Goal: Task Accomplishment & Management: Use online tool/utility

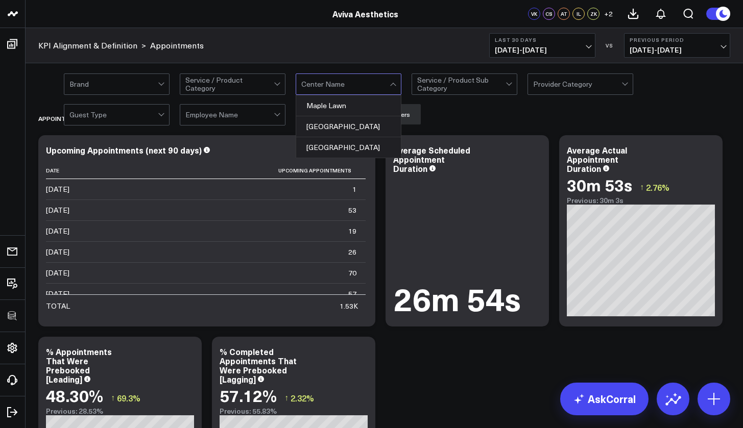
click at [383, 84] on div at bounding box center [345, 84] width 88 height 20
click at [357, 105] on div "Maple Lawn" at bounding box center [348, 105] width 105 height 21
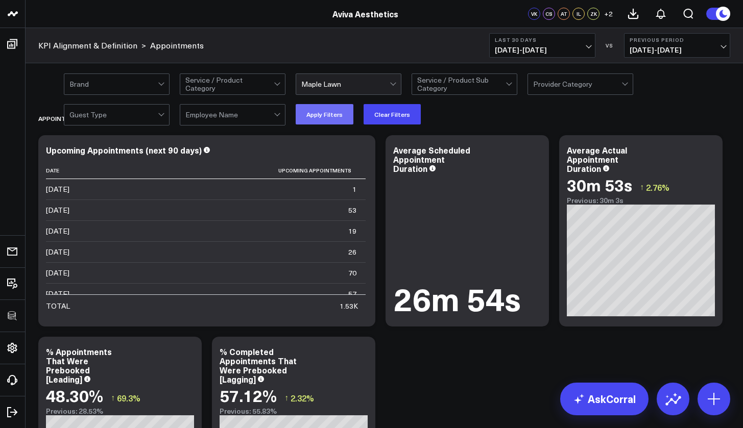
click at [331, 113] on button "Apply Filters" at bounding box center [325, 114] width 58 height 20
click at [155, 119] on div at bounding box center [113, 115] width 88 height 20
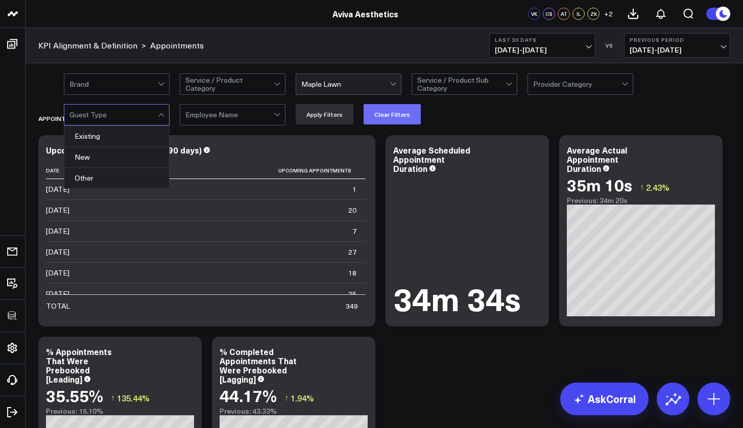
click at [380, 112] on button "Clear Filters" at bounding box center [391, 114] width 57 height 20
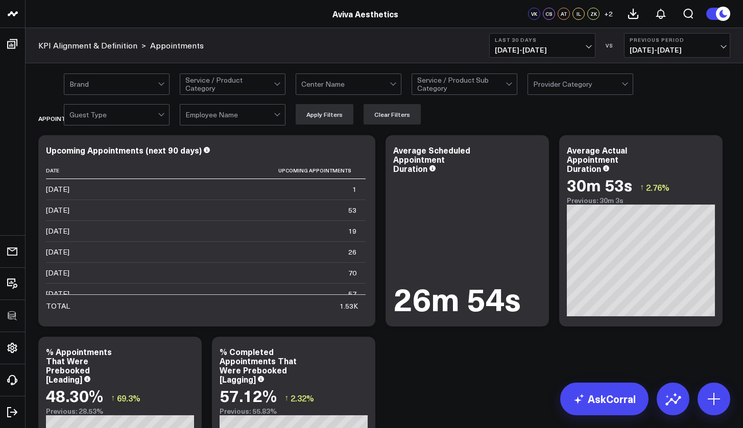
click at [158, 116] on div at bounding box center [162, 115] width 9 height 20
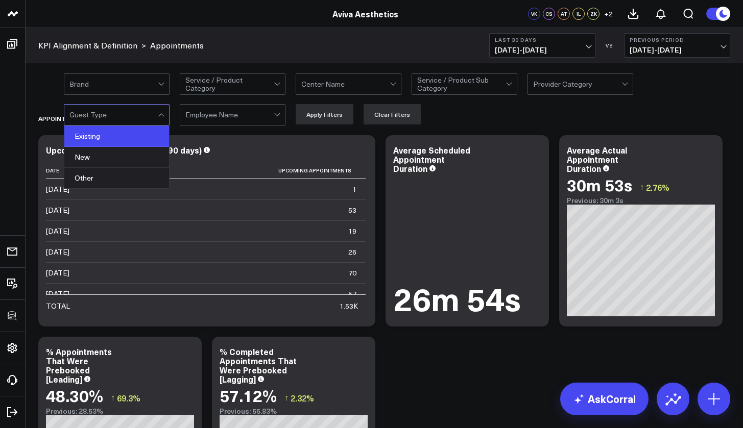
click at [116, 144] on div "Existing" at bounding box center [116, 136] width 105 height 21
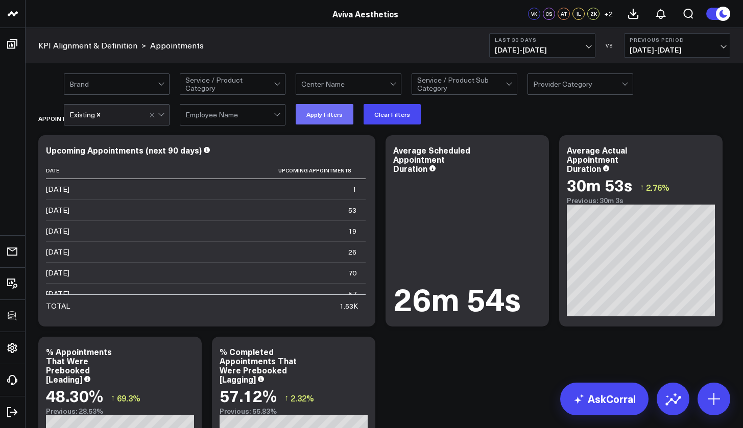
click at [323, 115] on button "Apply Filters" at bounding box center [325, 114] width 58 height 20
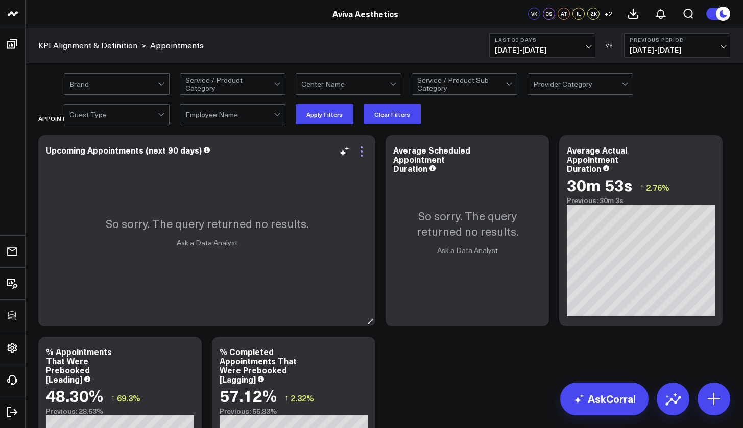
click at [366, 152] on icon at bounding box center [361, 151] width 12 height 12
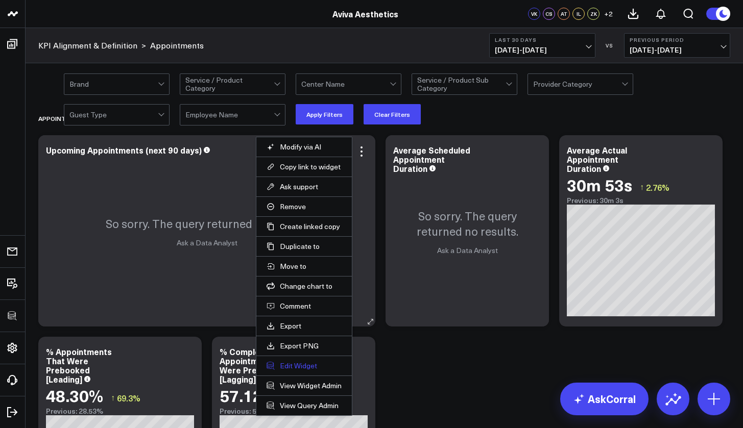
click at [319, 368] on button "Edit Widget" at bounding box center [303, 365] width 75 height 9
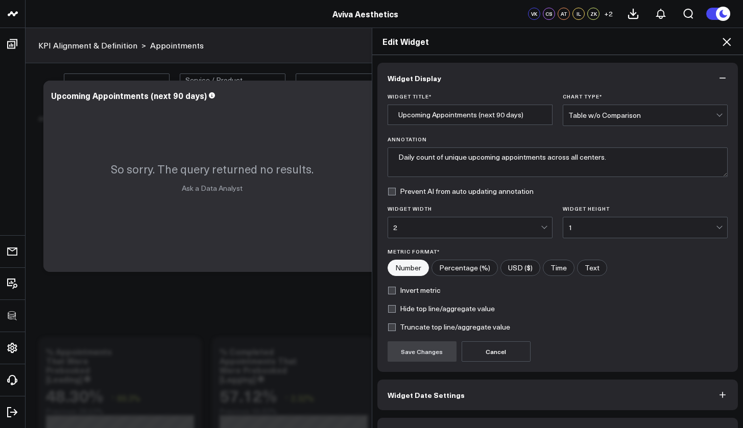
scroll to position [28, 0]
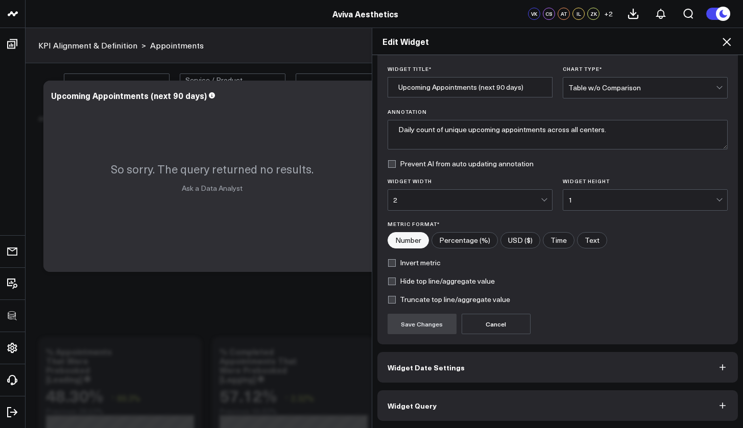
click at [495, 413] on button "Widget Query" at bounding box center [557, 406] width 361 height 31
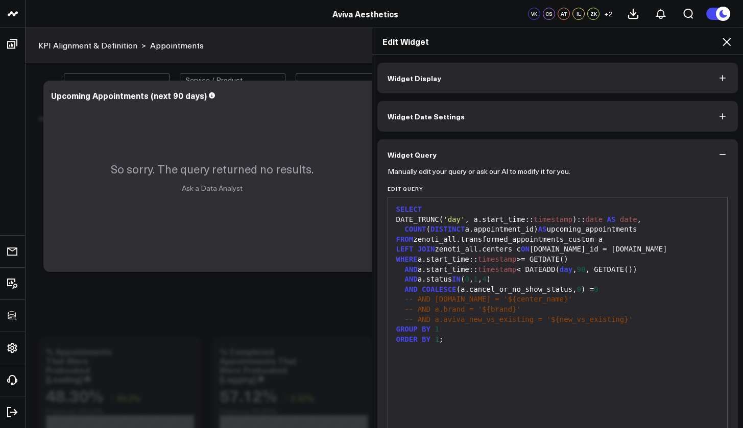
scroll to position [2, 0]
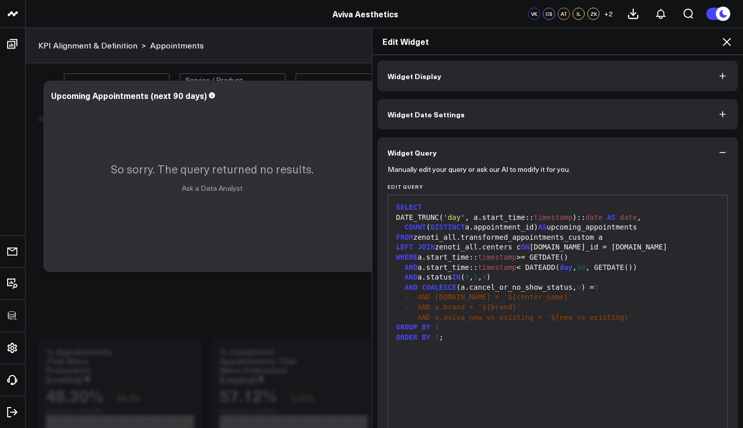
click at [718, 150] on icon "button" at bounding box center [722, 153] width 10 height 10
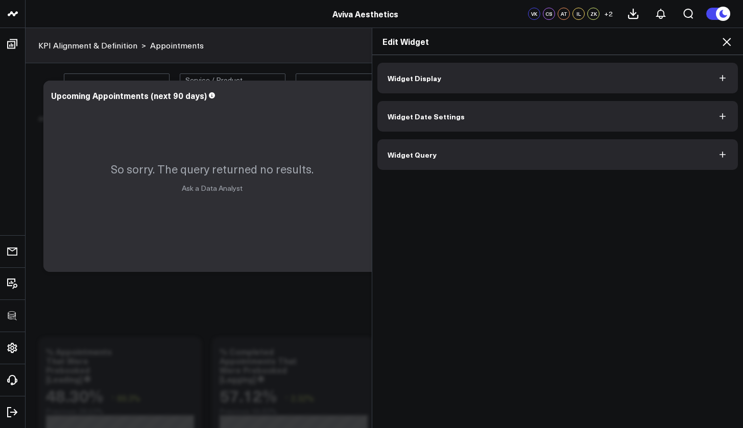
click at [726, 44] on icon at bounding box center [726, 42] width 12 height 12
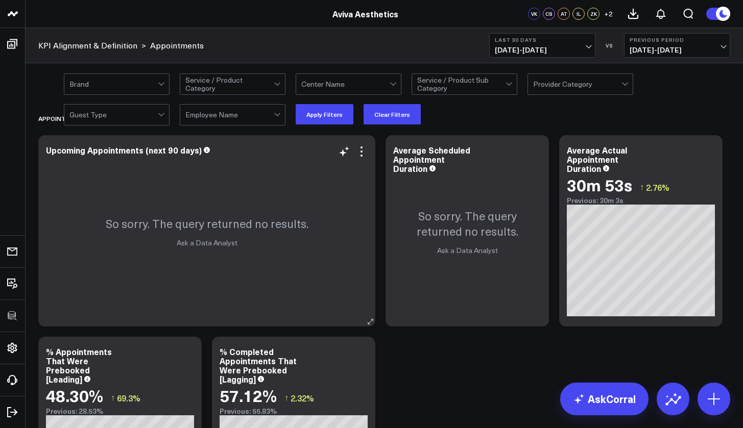
click at [367, 144] on div "So sorry. The query returned no results. Ask a Data Analyst" at bounding box center [206, 230] width 337 height 191
click at [362, 152] on icon at bounding box center [361, 152] width 2 height 2
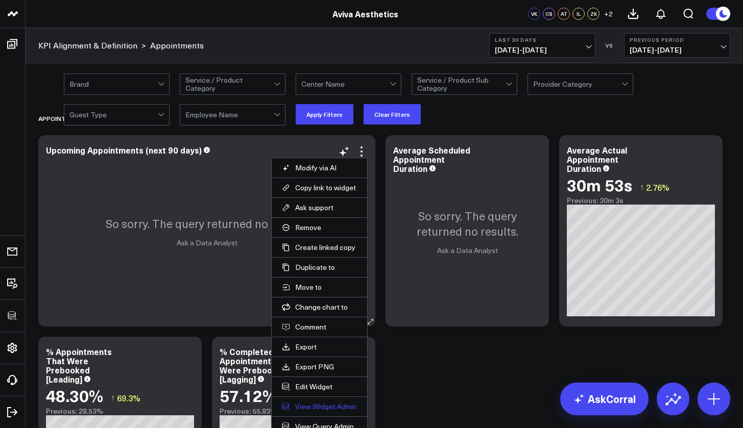
click at [320, 409] on link "View Widget Admin" at bounding box center [319, 406] width 75 height 9
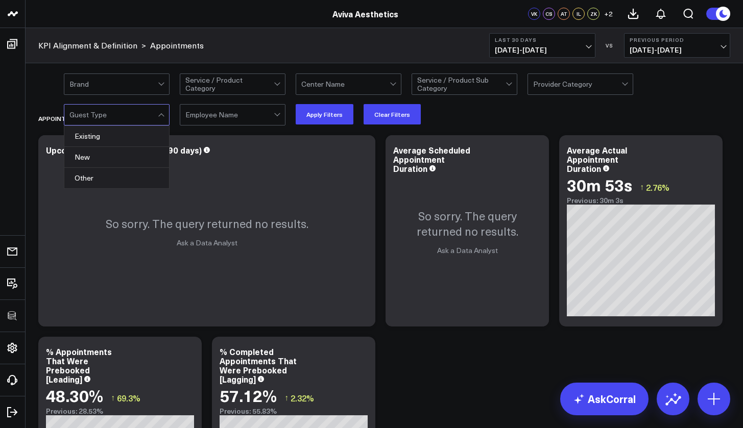
click at [159, 115] on div at bounding box center [161, 116] width 6 height 6
click at [139, 160] on div "New" at bounding box center [116, 157] width 105 height 21
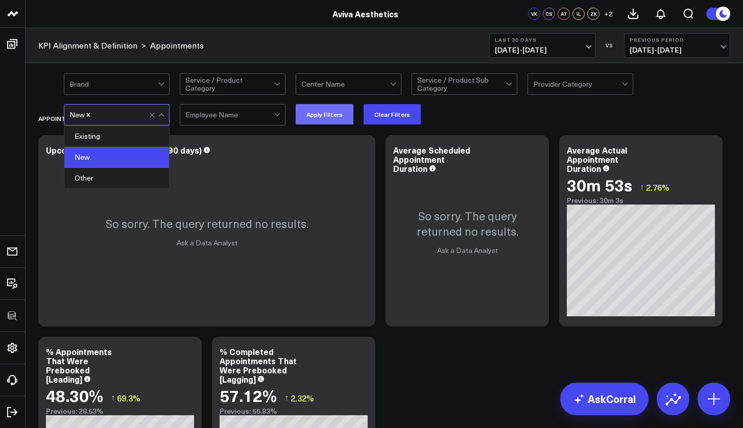
click at [328, 113] on button "Apply Filters" at bounding box center [325, 114] width 58 height 20
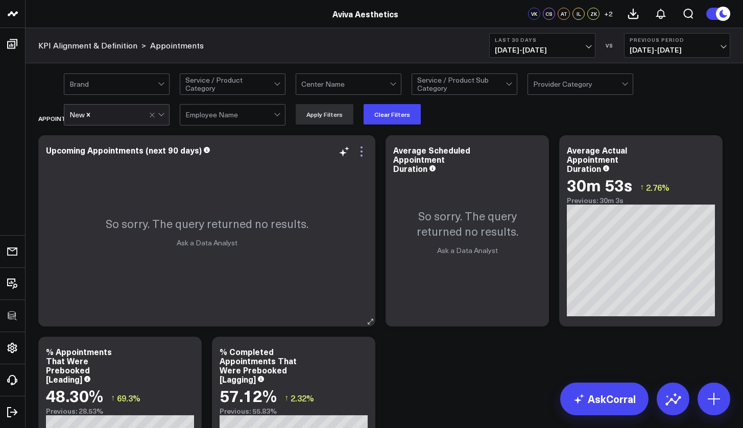
click at [366, 154] on icon at bounding box center [361, 151] width 12 height 12
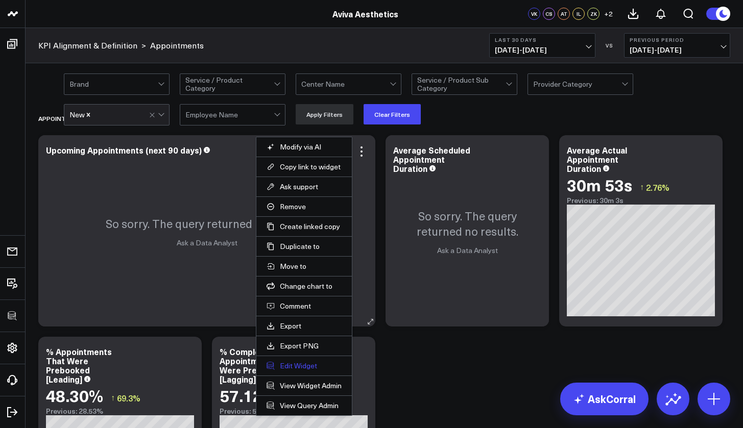
click at [308, 364] on button "Edit Widget" at bounding box center [303, 365] width 75 height 9
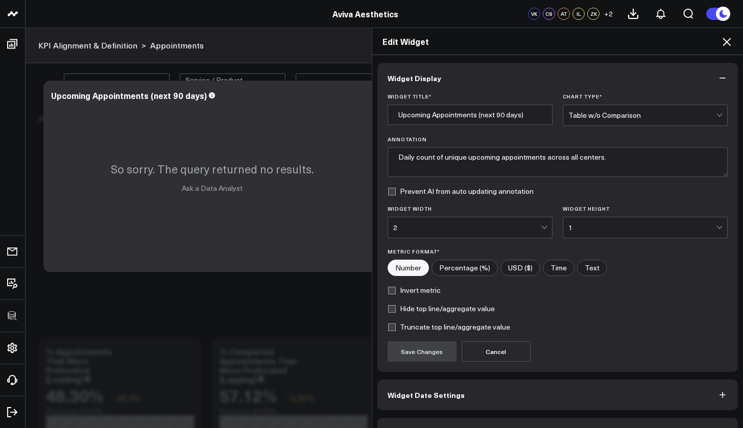
scroll to position [28, 0]
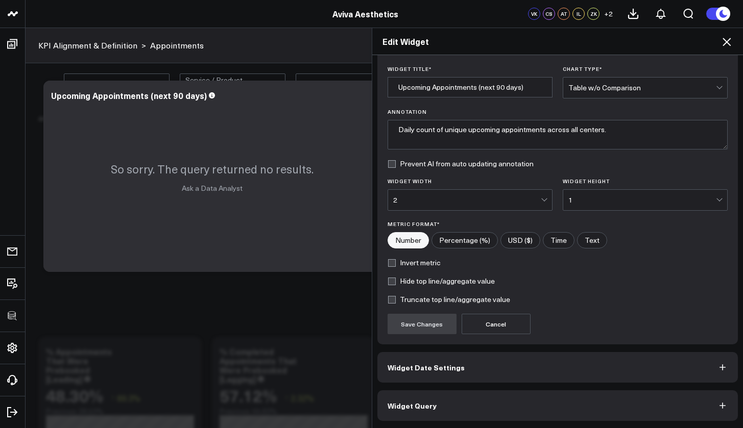
click at [527, 416] on button "Widget Query" at bounding box center [557, 406] width 361 height 31
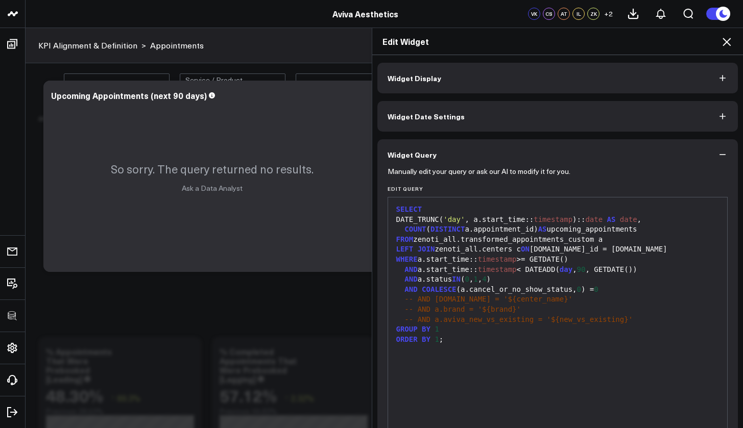
click at [732, 41] on icon at bounding box center [726, 42] width 12 height 12
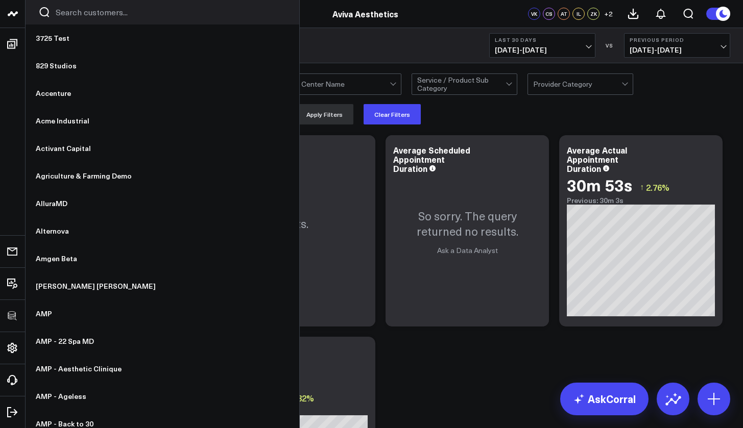
click at [15, 17] on icon at bounding box center [13, 14] width 12 height 12
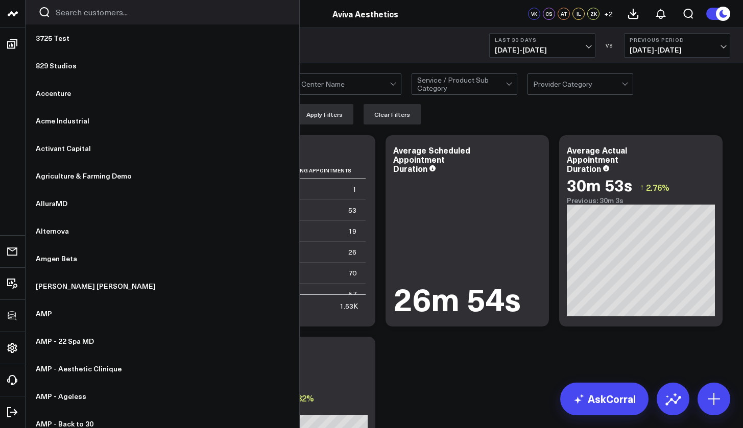
click at [67, 13] on input "Search customers input" at bounding box center [171, 12] width 231 height 11
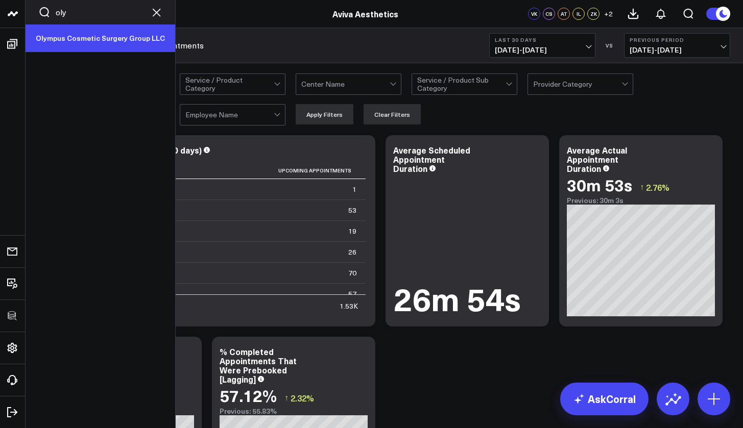
type input "oly"
click at [53, 39] on link "Olympus Cosmetic Surgery Group LLC" at bounding box center [101, 39] width 150 height 28
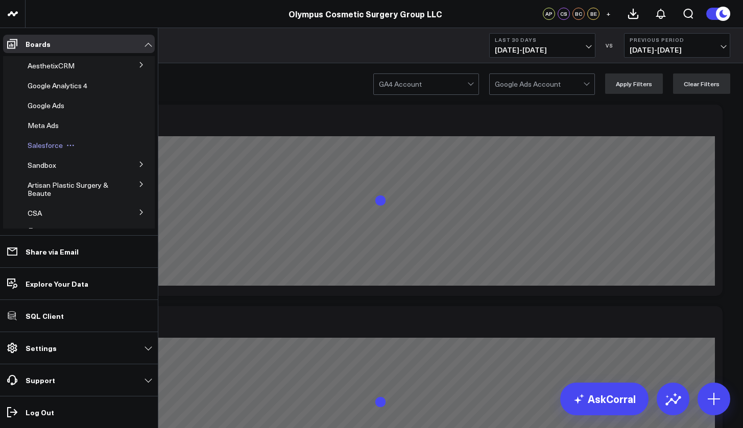
scroll to position [50, 0]
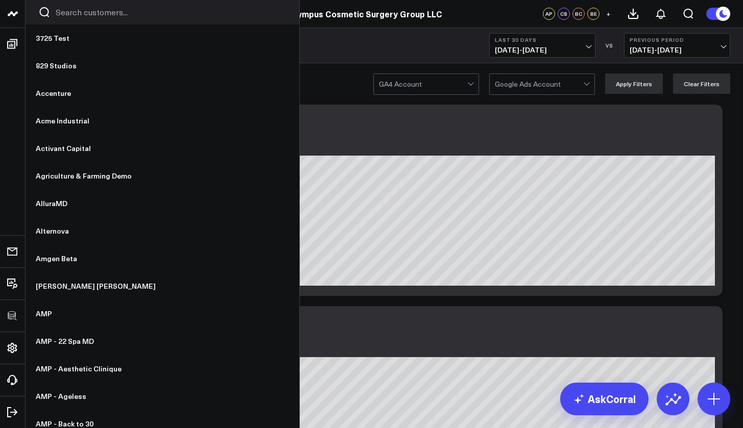
click at [75, 12] on input "Search customers input" at bounding box center [171, 12] width 231 height 11
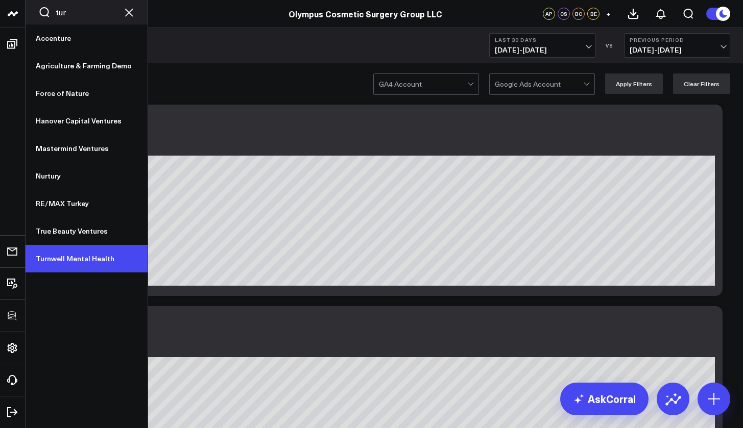
type input "tur"
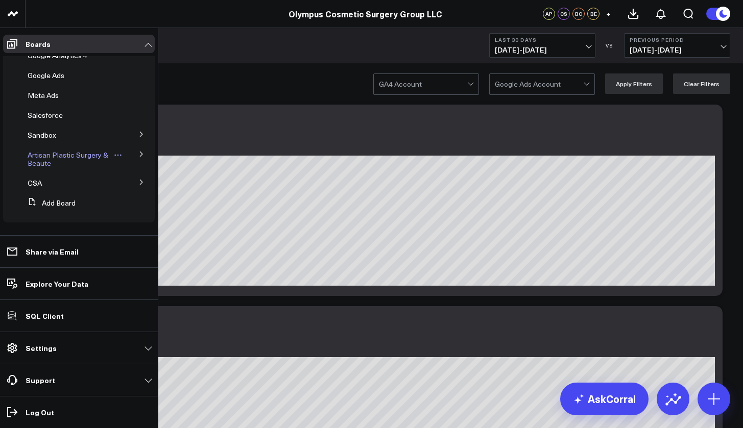
scroll to position [0, 0]
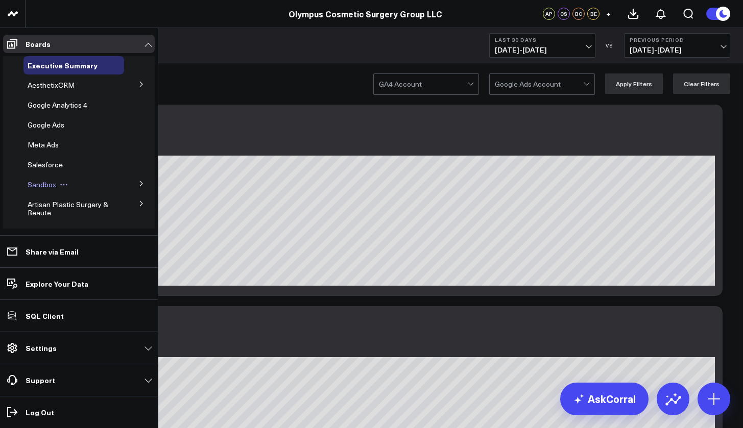
click at [60, 187] on icon at bounding box center [64, 185] width 8 height 8
click at [138, 183] on icon at bounding box center [141, 184] width 6 height 6
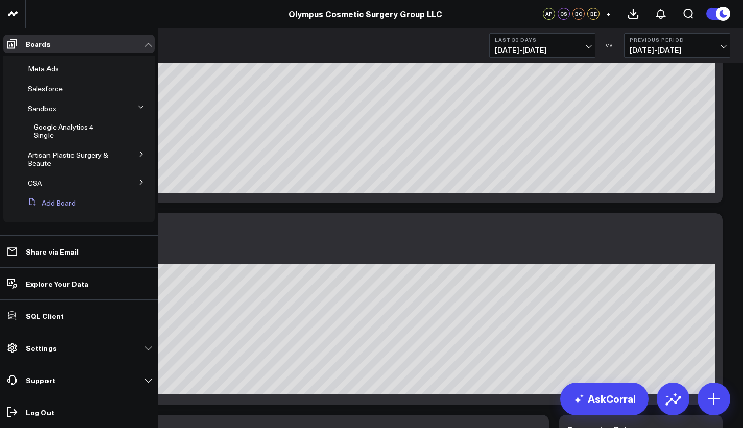
click at [61, 204] on button "Add Board" at bounding box center [49, 203] width 52 height 18
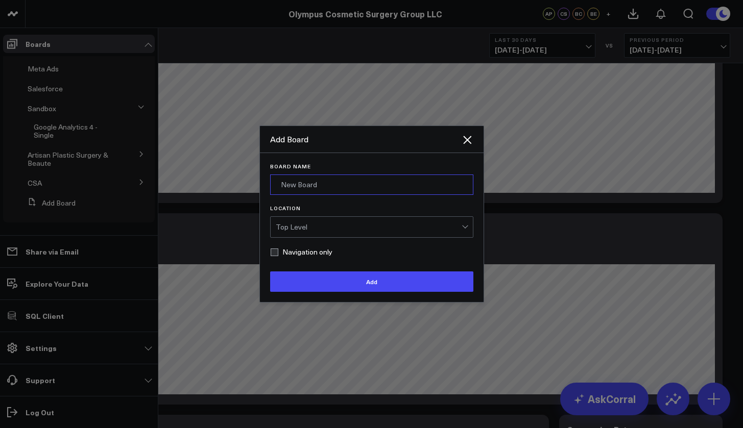
click at [336, 184] on input "Board Name" at bounding box center [371, 185] width 203 height 20
type input "ModMed"
click at [338, 219] on div "Top Level" at bounding box center [369, 227] width 186 height 20
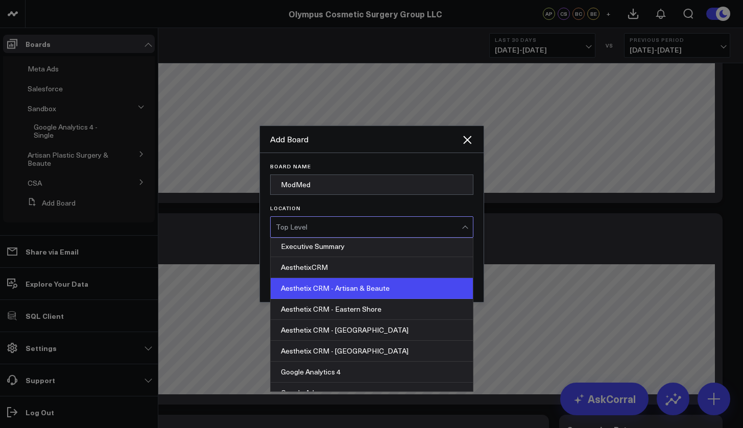
scroll to position [93, 0]
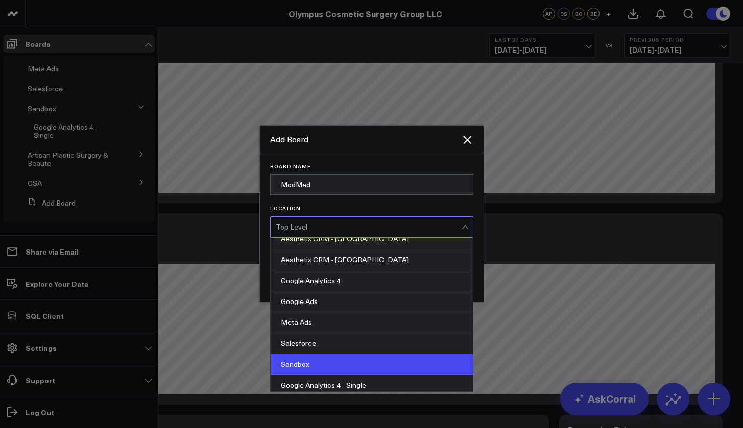
click at [330, 364] on div "Sandbox" at bounding box center [372, 364] width 202 height 21
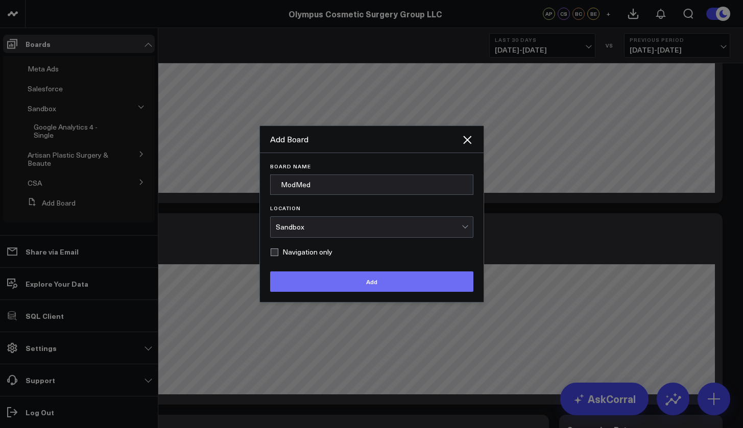
click at [310, 283] on button "Add" at bounding box center [371, 282] width 203 height 20
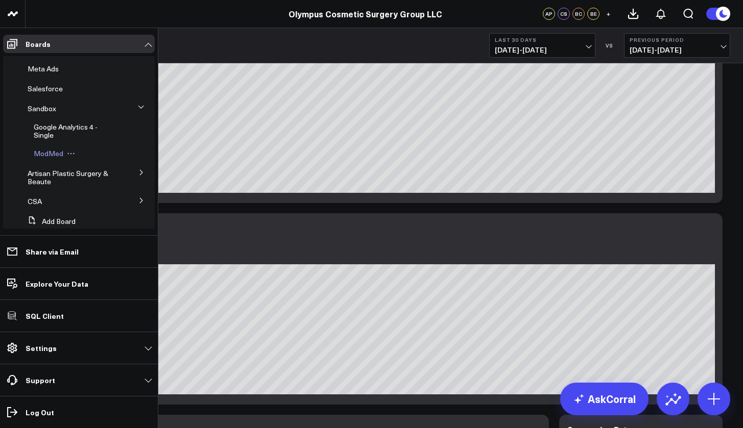
click at [54, 152] on span "ModMed" at bounding box center [49, 154] width 30 height 10
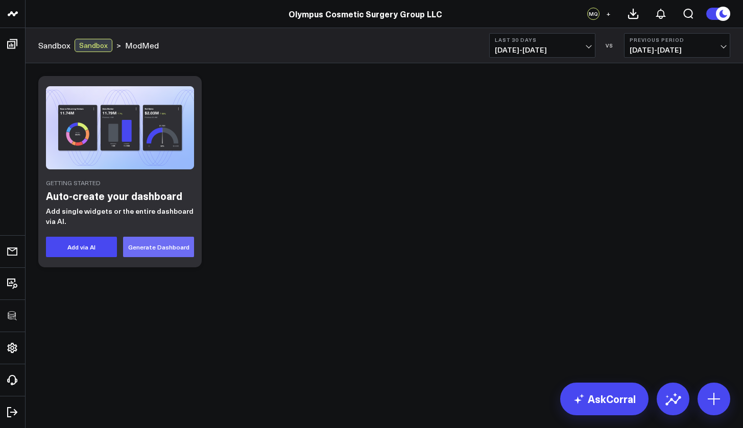
click at [138, 251] on button "Generate Dashboard" at bounding box center [158, 247] width 71 height 20
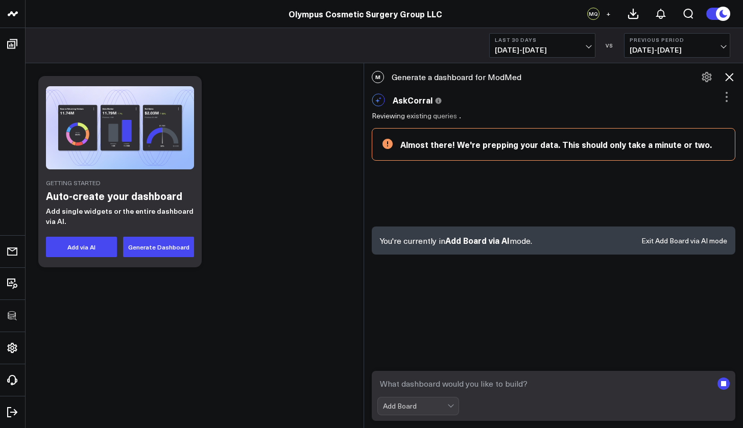
click at [430, 385] on textarea at bounding box center [544, 384] width 335 height 18
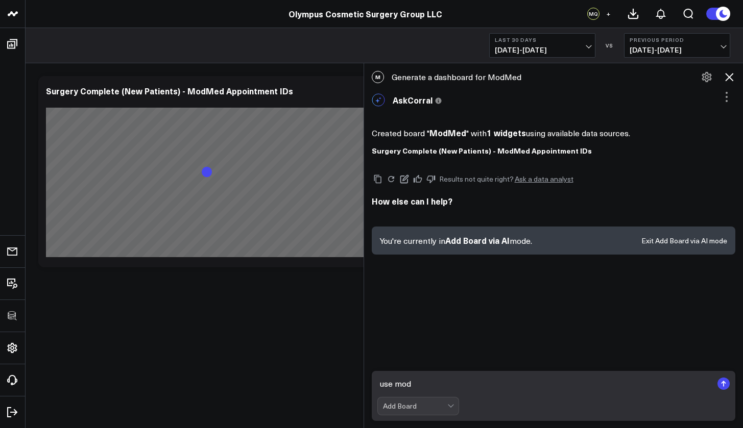
click at [423, 386] on textarea "use mod" at bounding box center [544, 384] width 335 height 18
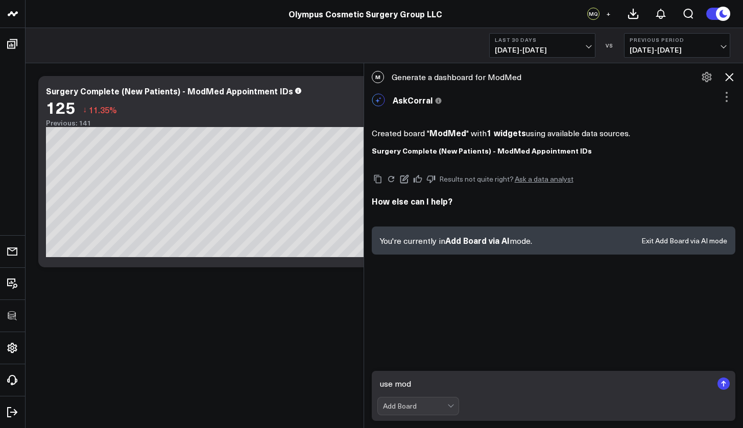
type textarea "use mod"
click at [738, 78] on div "M Generate a dashboard for ModMed" at bounding box center [553, 77] width 379 height 22
click at [729, 79] on icon at bounding box center [729, 77] width 12 height 12
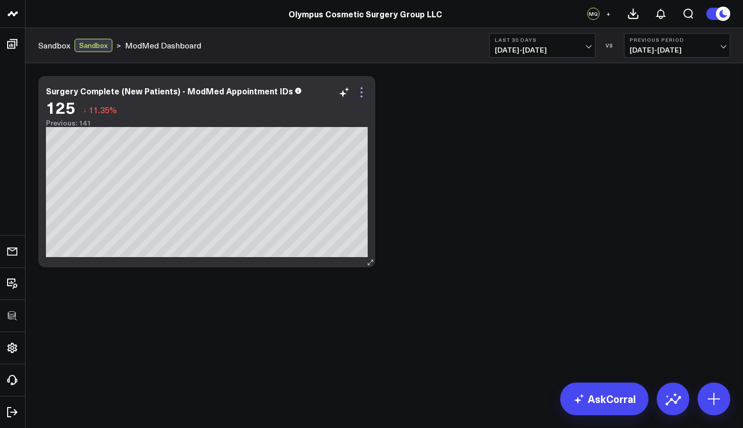
click at [363, 95] on icon at bounding box center [361, 92] width 12 height 12
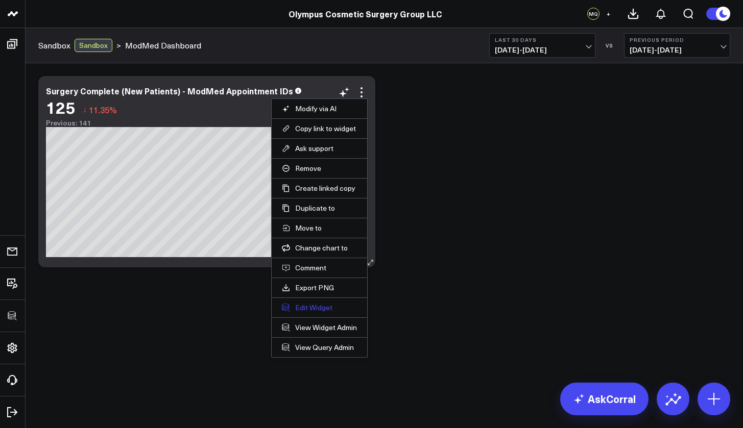
click at [325, 308] on button "Edit Widget" at bounding box center [319, 307] width 75 height 9
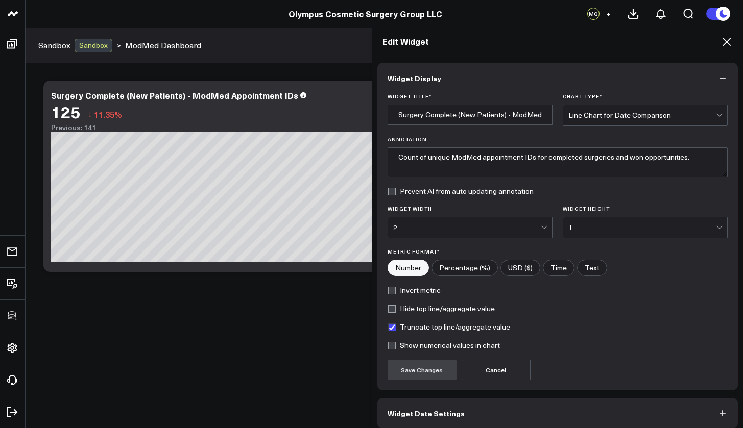
scroll to position [46, 0]
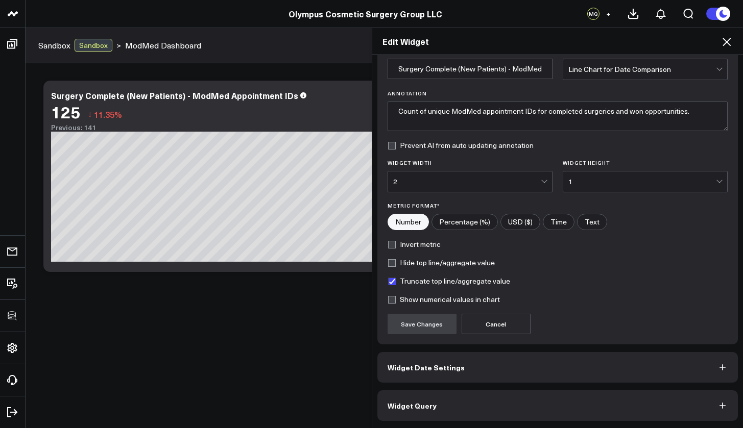
click at [500, 405] on button "Widget Query" at bounding box center [557, 406] width 361 height 31
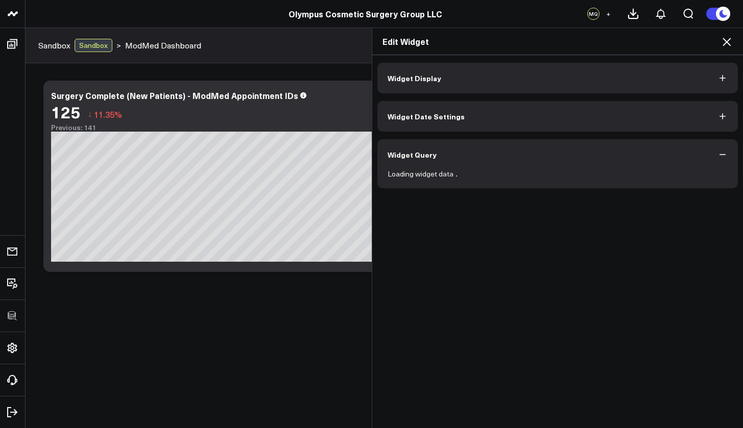
scroll to position [0, 0]
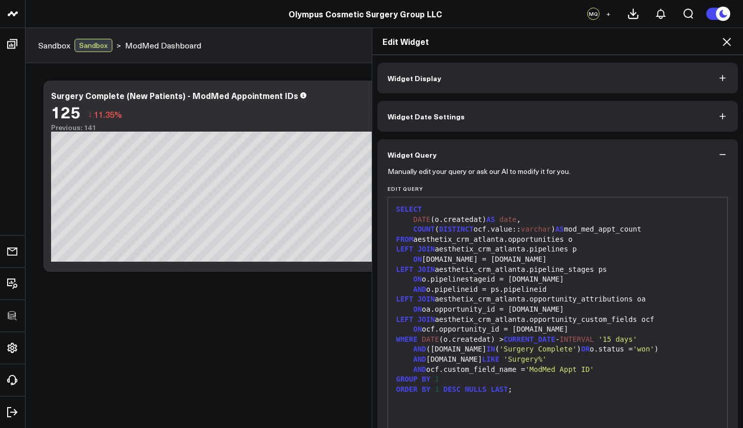
click at [499, 285] on div "AND o.pipelineid = ps.pipelineid" at bounding box center [557, 290] width 329 height 10
click at [449, 247] on div "LEFT JOIN aesthetix_crm_atlanta.pipelines p" at bounding box center [557, 250] width 329 height 10
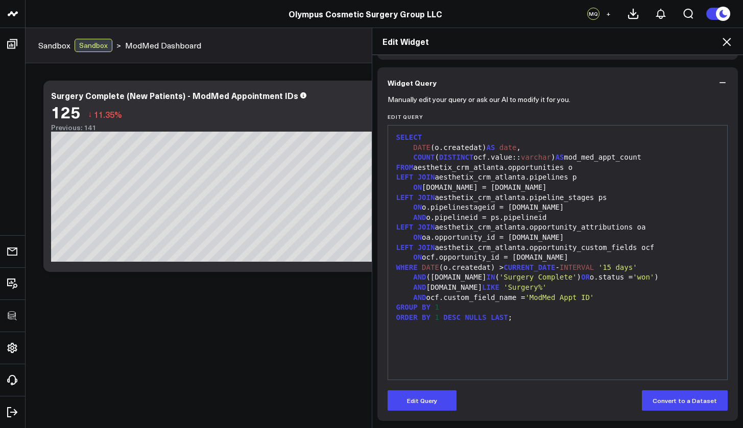
click at [724, 41] on icon at bounding box center [726, 42] width 12 height 12
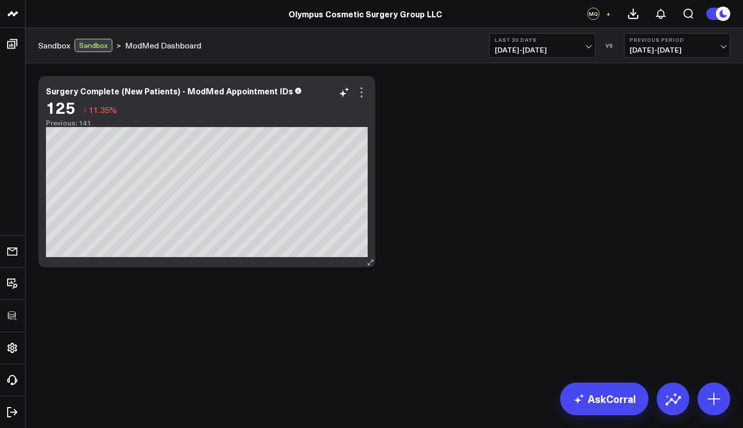
click at [365, 90] on icon at bounding box center [361, 92] width 12 height 12
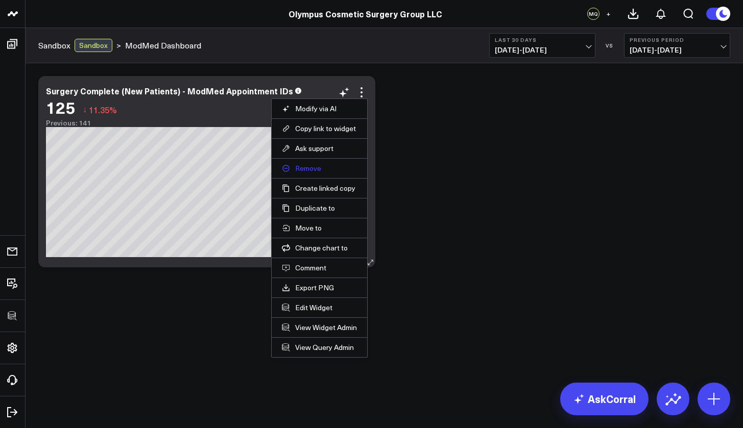
click at [315, 168] on button "Remove" at bounding box center [319, 168] width 75 height 9
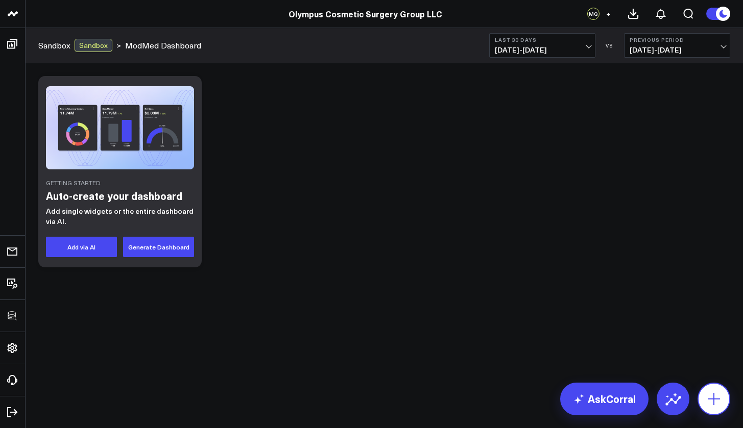
click at [714, 400] on icon at bounding box center [713, 399] width 12 height 12
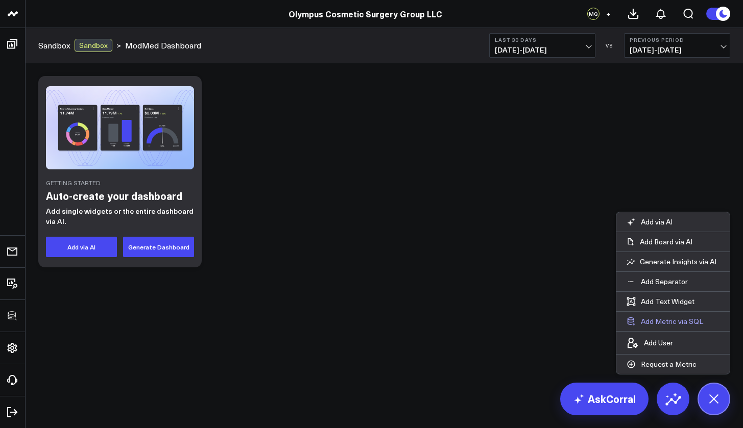
click at [654, 324] on button "Add Metric via SQL" at bounding box center [664, 321] width 97 height 19
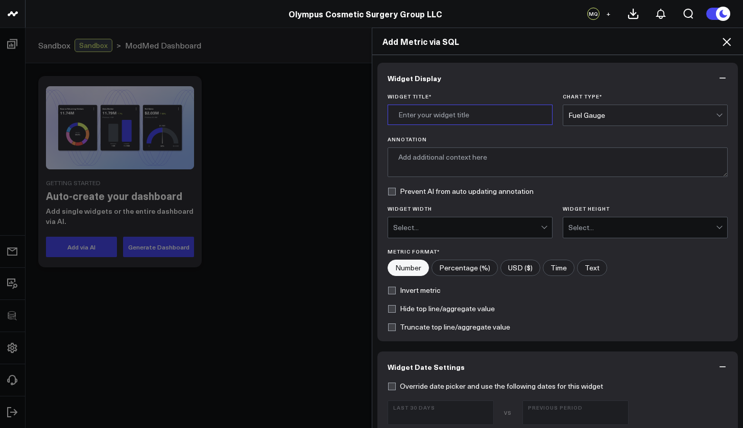
click at [472, 117] on input "Widget Title *" at bounding box center [469, 115] width 165 height 20
type input "Appointments by Status"
click at [603, 109] on div "Fuel Gauge" at bounding box center [642, 115] width 148 height 20
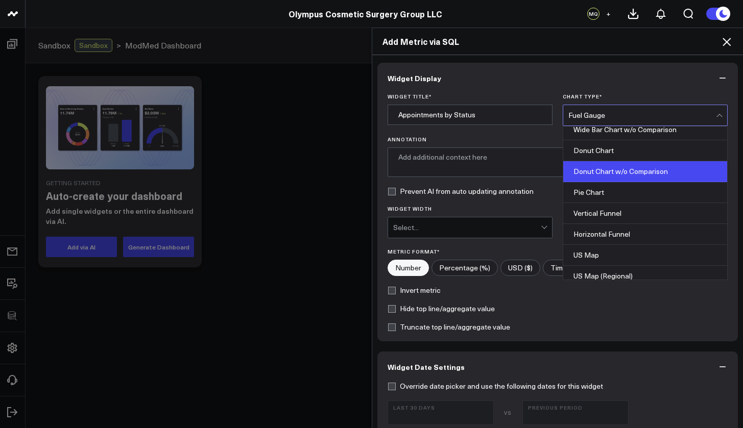
scroll to position [275, 0]
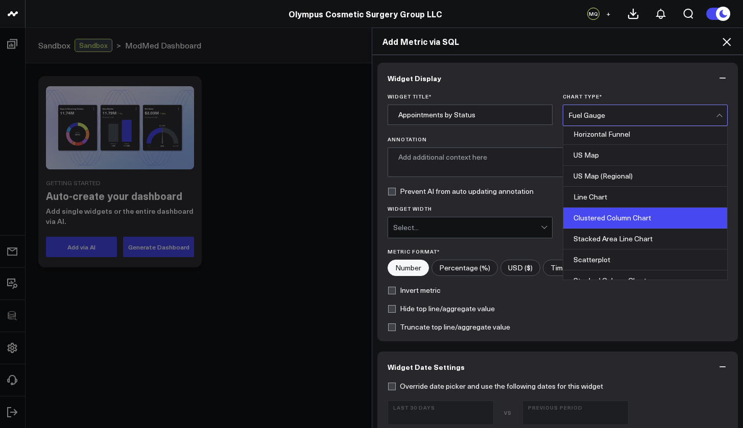
click at [617, 217] on div "Clustered Column Chart" at bounding box center [645, 218] width 164 height 21
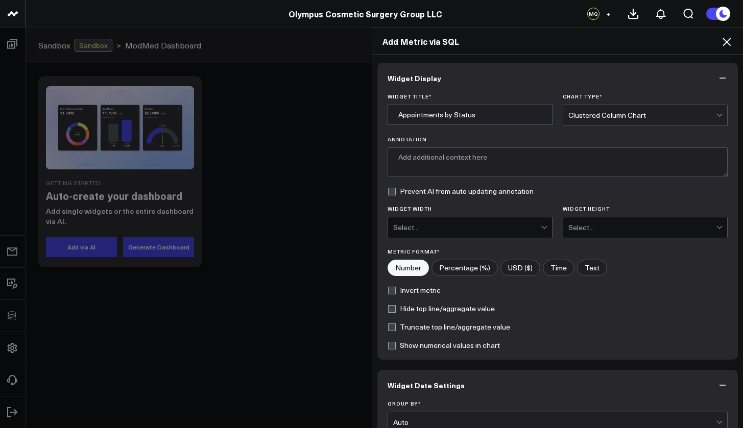
click at [466, 232] on div "Select..." at bounding box center [467, 227] width 148 height 20
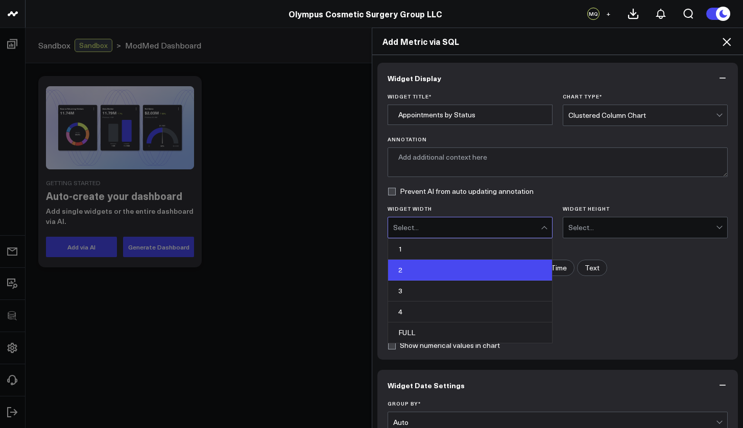
click at [440, 269] on div "2" at bounding box center [470, 270] width 164 height 21
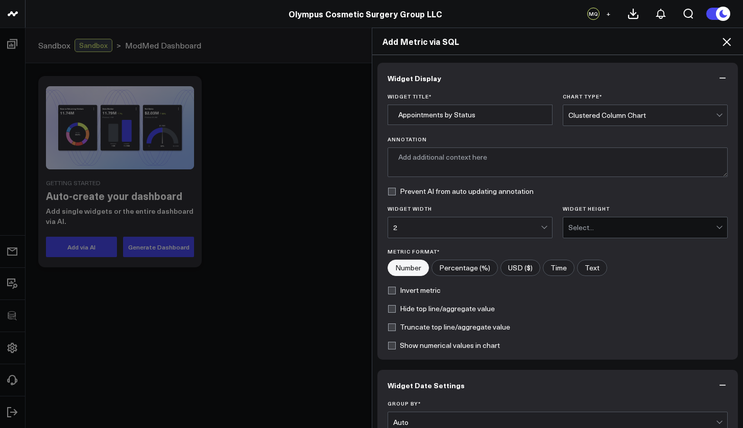
click at [578, 229] on div "Select..." at bounding box center [642, 228] width 148 height 8
click at [566, 258] on div "1" at bounding box center [645, 249] width 164 height 21
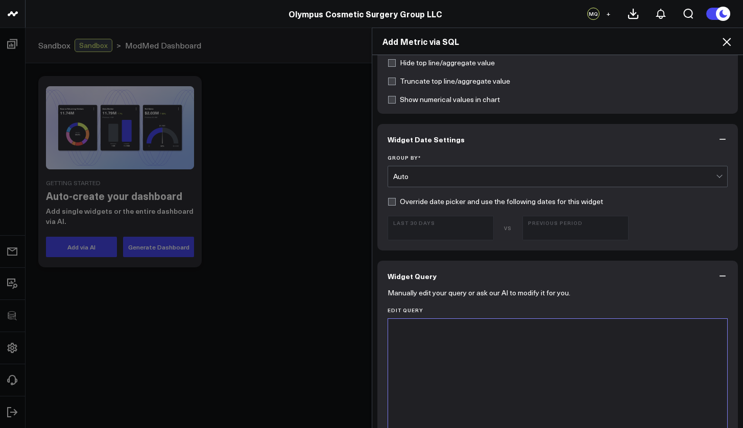
scroll to position [292, 0]
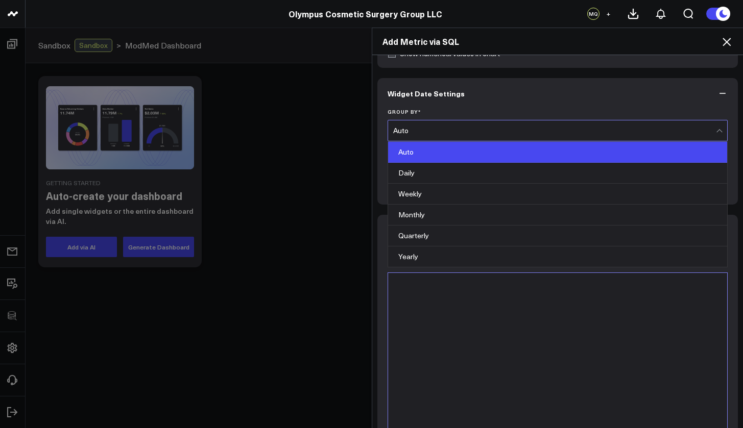
click at [462, 133] on div "Auto" at bounding box center [554, 131] width 323 height 8
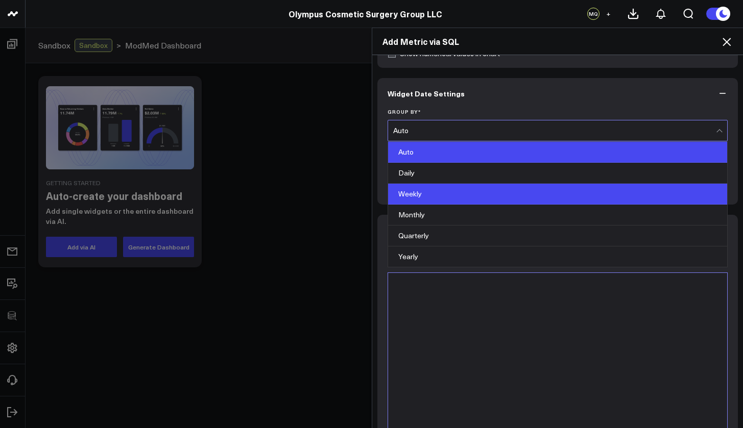
click at [437, 198] on div "Weekly" at bounding box center [557, 194] width 339 height 21
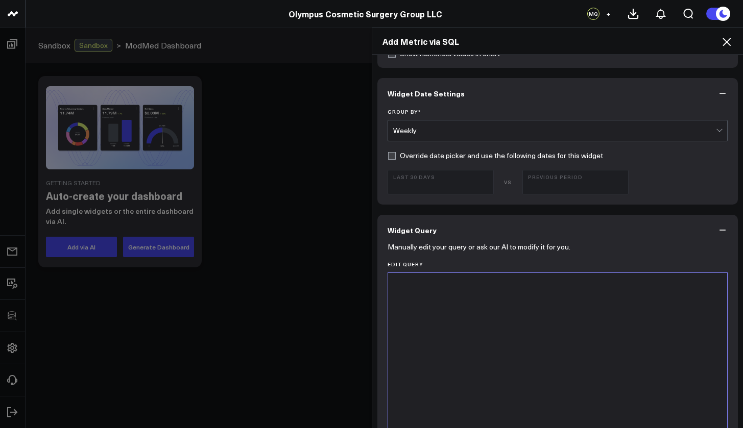
scroll to position [300, 0]
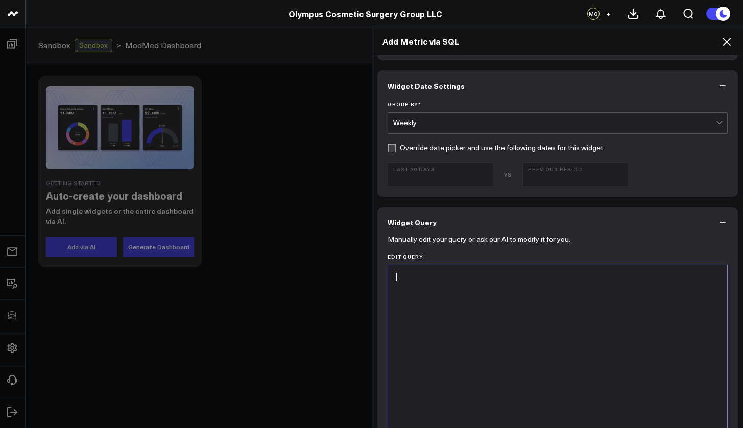
click at [446, 295] on div at bounding box center [557, 393] width 329 height 244
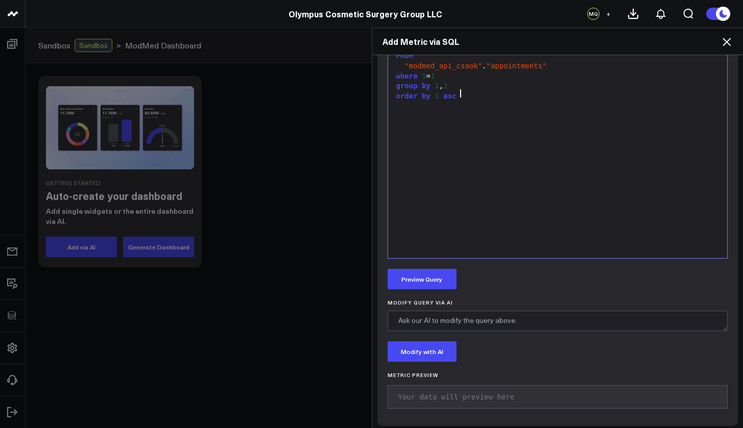
scroll to position [563, 0]
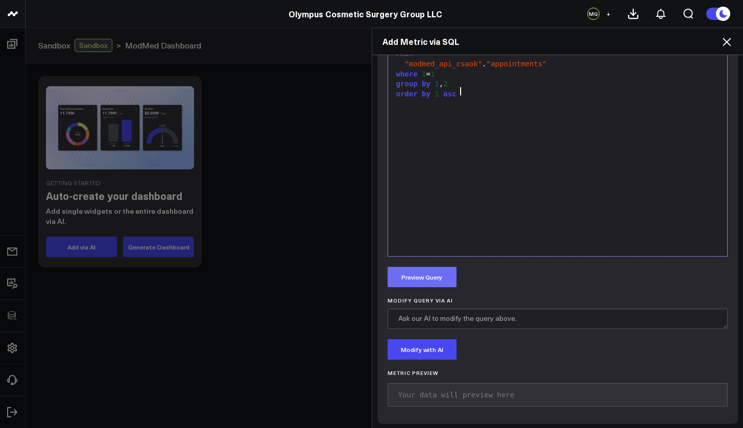
click at [425, 273] on button "Preview Query" at bounding box center [421, 277] width 69 height 20
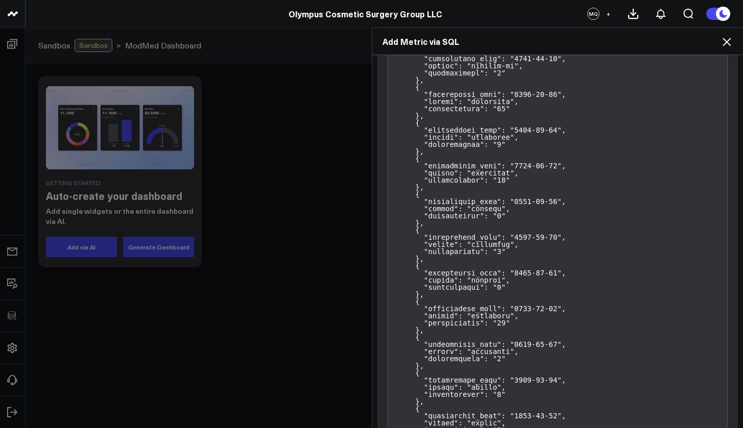
scroll to position [107815, 0]
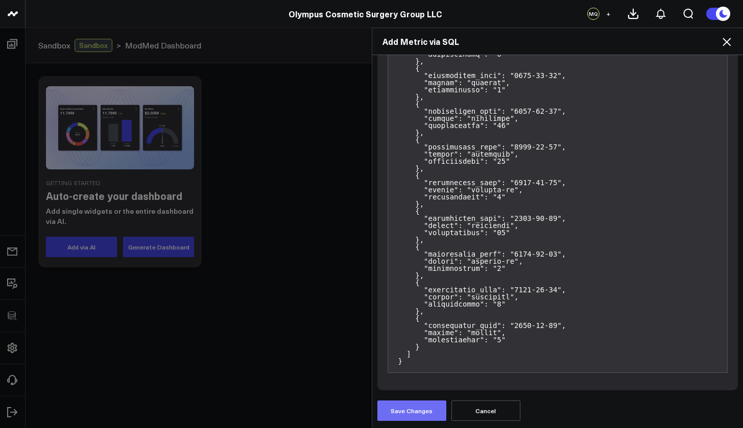
click at [413, 407] on button "Save Changes" at bounding box center [411, 411] width 69 height 20
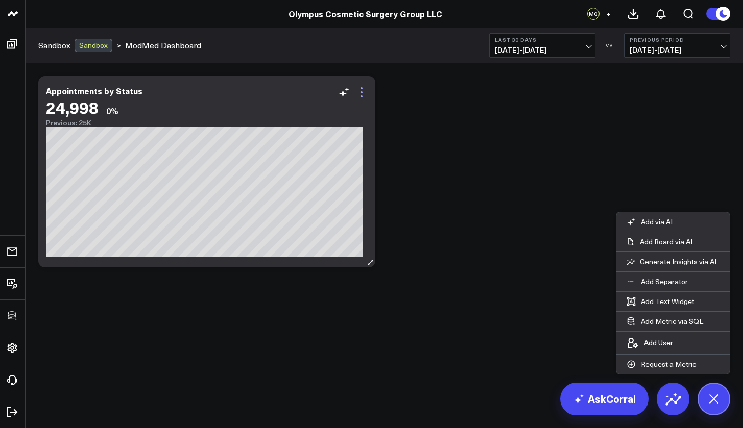
click at [362, 95] on icon at bounding box center [361, 92] width 12 height 12
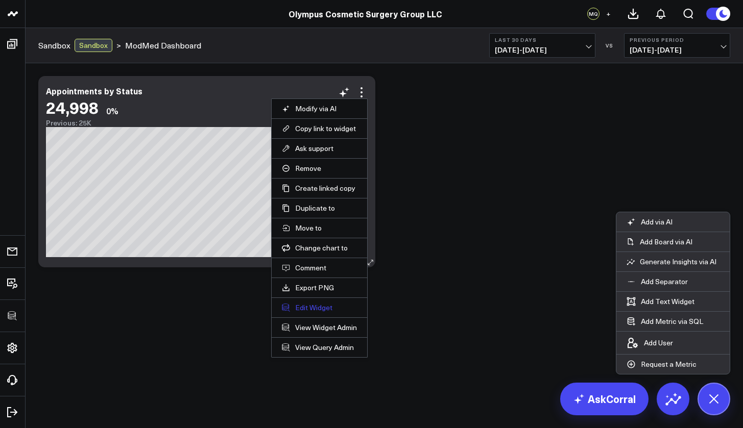
click at [318, 308] on button "Edit Widget" at bounding box center [319, 307] width 75 height 9
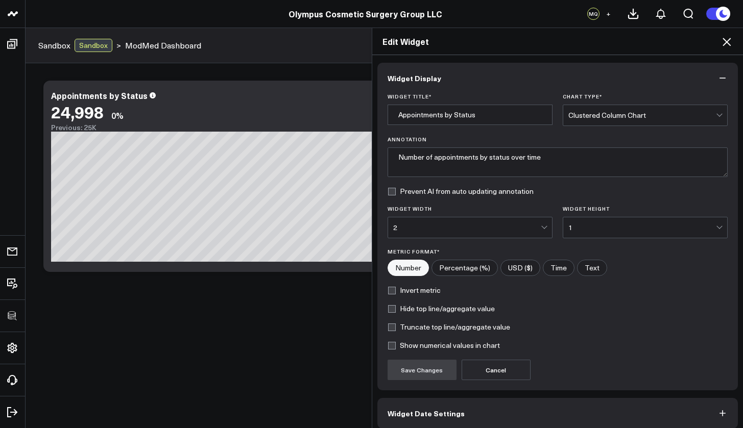
scroll to position [46, 0]
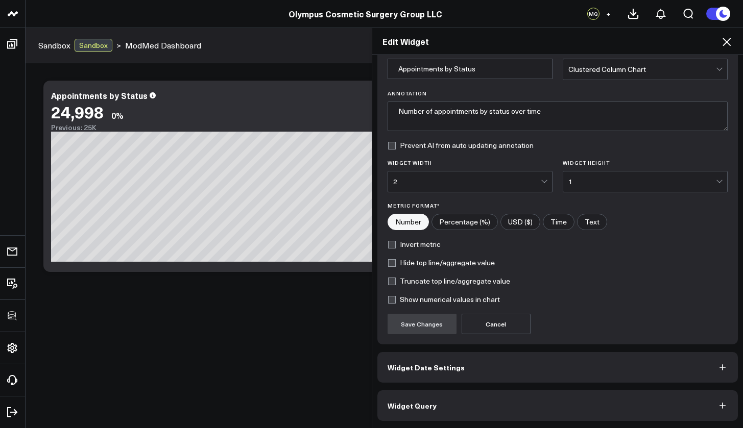
click at [455, 408] on button "Widget Query" at bounding box center [557, 406] width 361 height 31
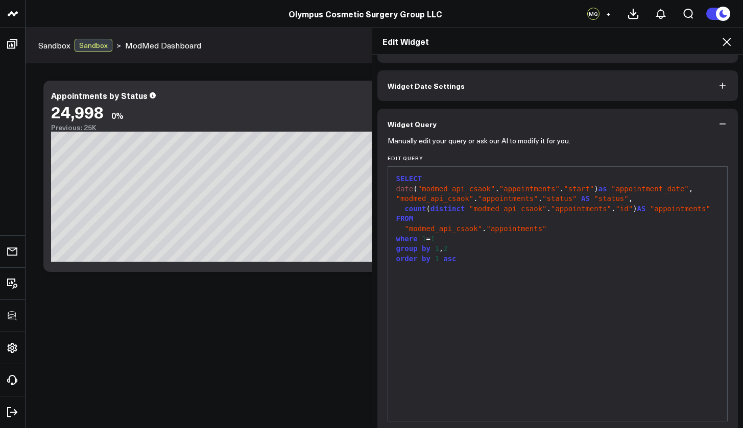
scroll to position [72, 0]
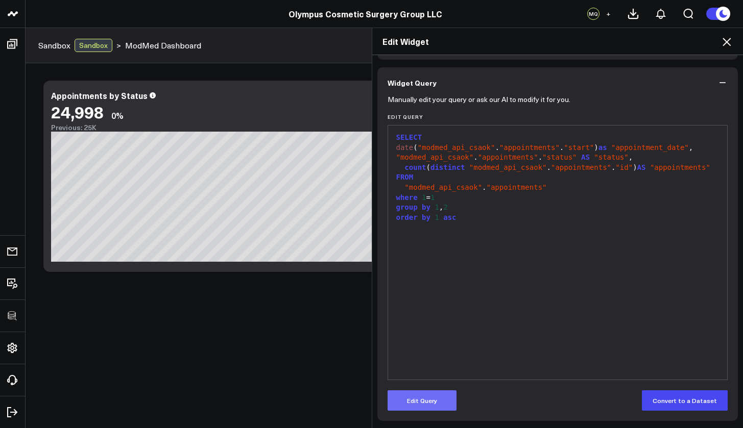
click at [430, 399] on button "Edit Query" at bounding box center [421, 401] width 69 height 20
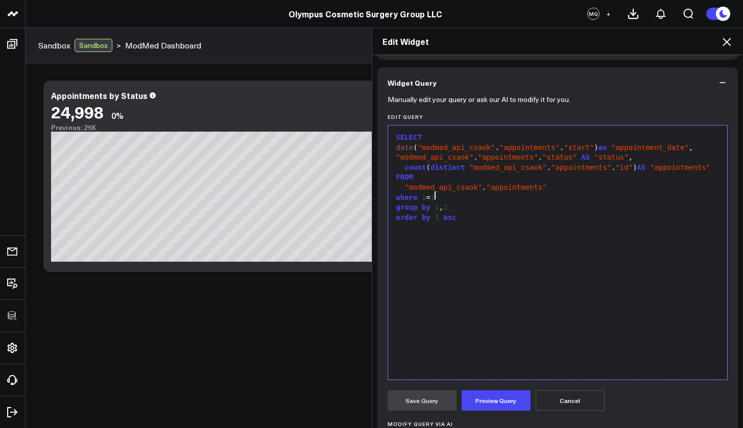
click at [462, 196] on div "where 1 = 1" at bounding box center [557, 198] width 329 height 10
paste div
click at [404, 207] on span "DATE" at bounding box center [412, 207] width 17 height 8
click at [552, 186] on div ""modmed_api_csaok" . "appointments"" at bounding box center [557, 188] width 329 height 10
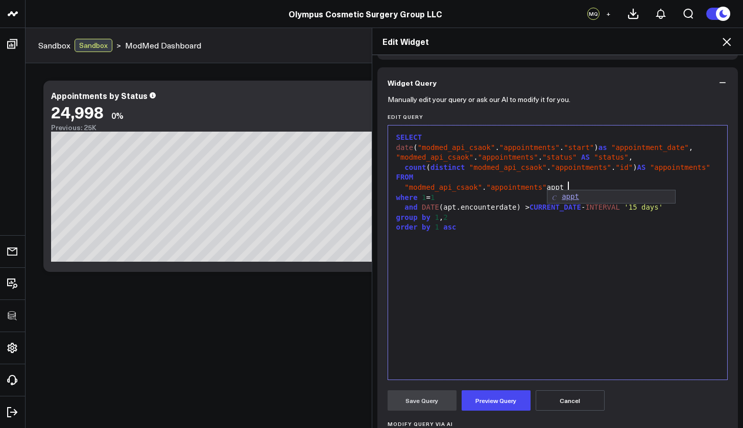
click at [551, 223] on div "order by 1 asc" at bounding box center [557, 228] width 329 height 10
click at [448, 205] on div "and DATE (apt.encounterdate) > CURRENT_DATE - INTERVAL '15 days'" at bounding box center [557, 208] width 329 height 10
drag, startPoint x: 518, startPoint y: 205, endPoint x: 462, endPoint y: 202, distance: 55.7
click at [462, 203] on div "and DATE (appt.encounterdate) > CURRENT_DATE - INTERVAL '15 days'" at bounding box center [557, 208] width 329 height 10
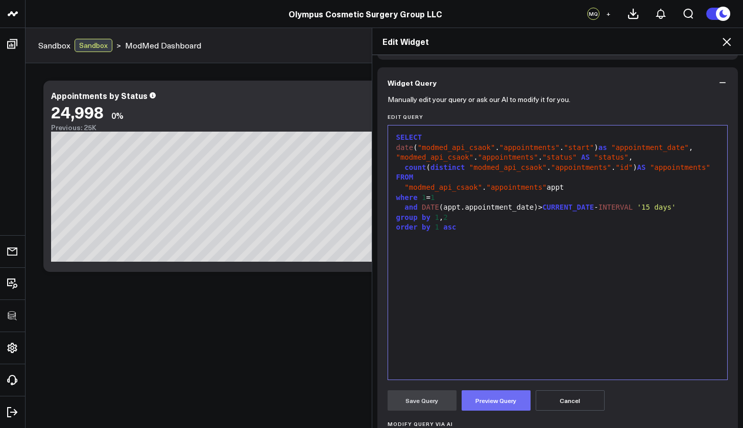
click at [514, 400] on button "Preview Query" at bounding box center [495, 401] width 69 height 20
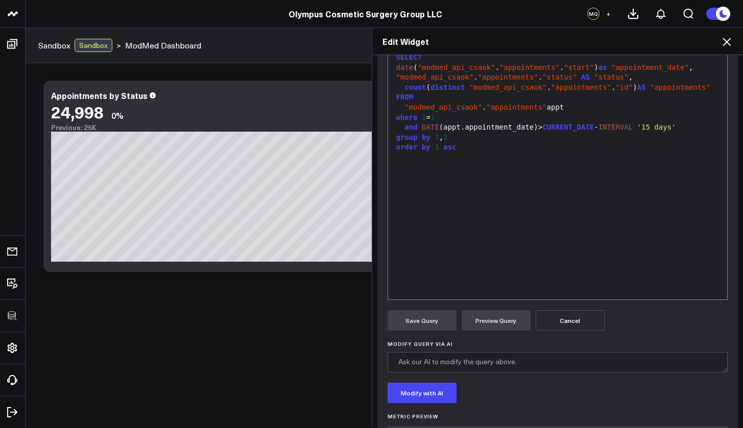
scroll to position [76, 0]
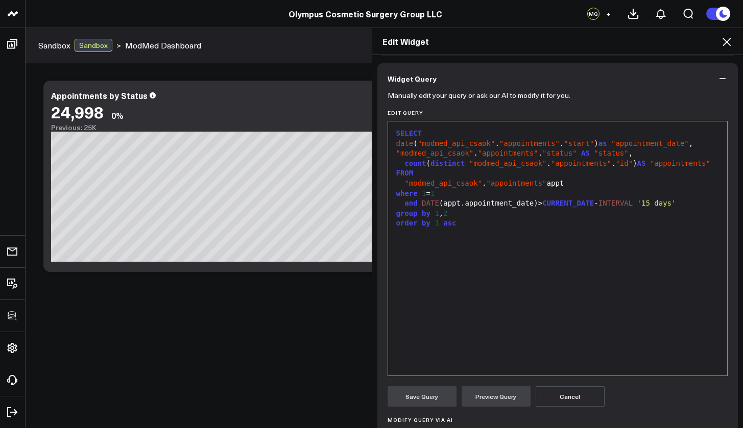
click at [540, 183] on span ""appointments"" at bounding box center [516, 183] width 60 height 8
click at [575, 182] on div ""modmed_api_csaok" . "appointments" appt" at bounding box center [557, 184] width 329 height 10
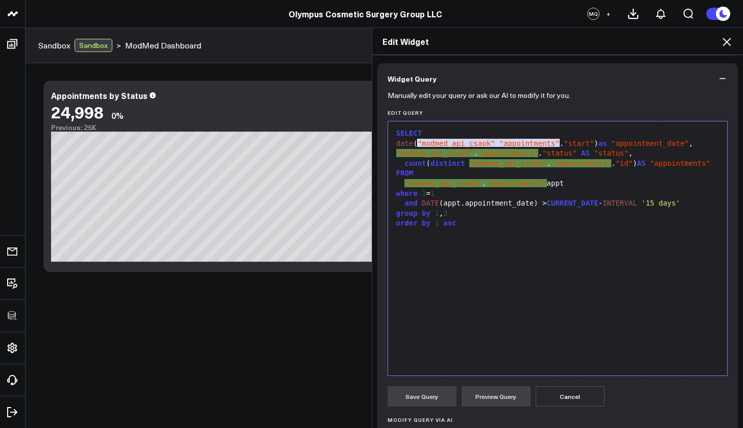
drag, startPoint x: 557, startPoint y: 142, endPoint x: 414, endPoint y: 142, distance: 142.4
click at [414, 142] on div "date ( "modmed_api_csaok" . "appointments" . "start" ) as "appointment_date" ," at bounding box center [557, 144] width 329 height 10
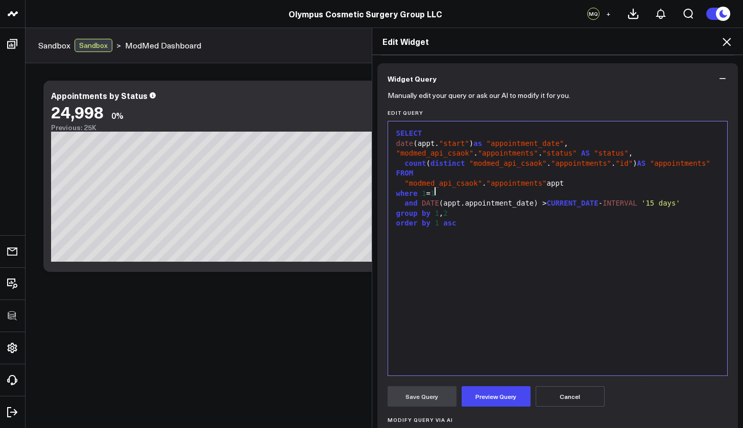
click at [488, 196] on div "where 1 = 1" at bounding box center [557, 194] width 329 height 10
drag, startPoint x: 480, startPoint y: 178, endPoint x: 408, endPoint y: 180, distance: 72.0
click at [408, 180] on div ""modmed_api_csaok" . "appointments" appt" at bounding box center [557, 184] width 329 height 10
click at [484, 155] on span ""appointments"" at bounding box center [508, 153] width 60 height 8
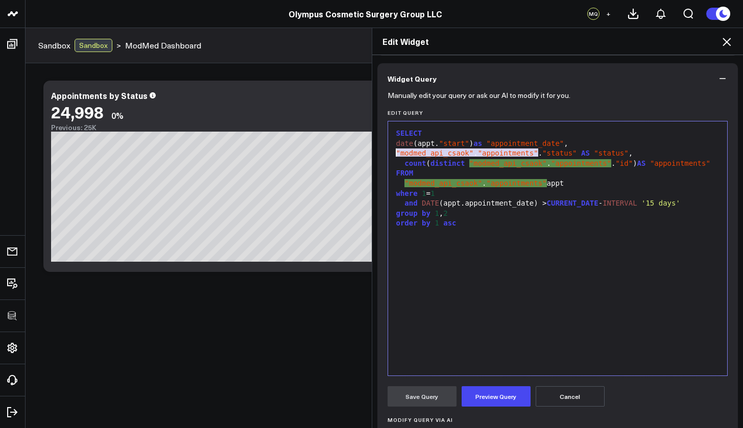
drag, startPoint x: 535, startPoint y: 154, endPoint x: 392, endPoint y: 154, distance: 143.4
click at [393, 154] on div ""modmed_api_csaok" . "appointments" . "status" AS "status" ," at bounding box center [557, 154] width 329 height 10
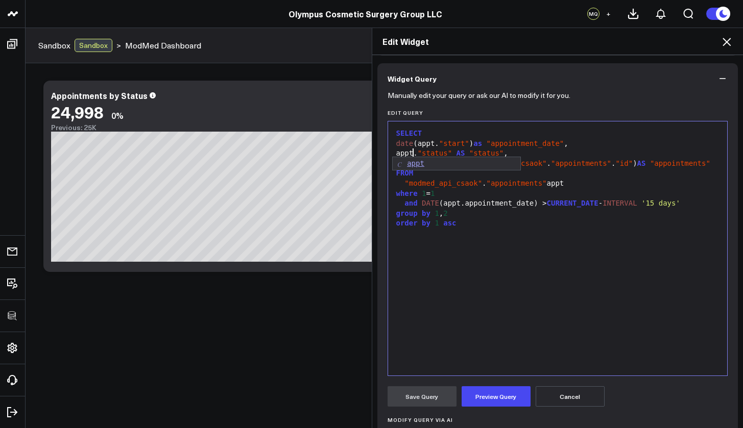
click at [518, 246] on div "SELECT date (appt. "start" ) as "appointment_date" , appt. "status" AS "status"…" at bounding box center [557, 249] width 329 height 244
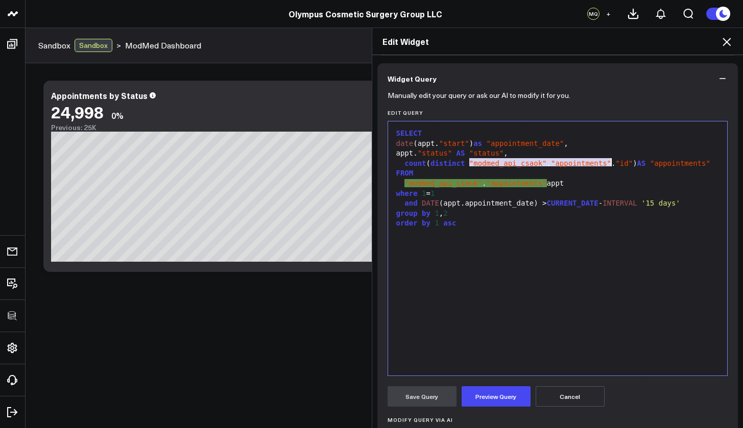
drag, startPoint x: 465, startPoint y: 162, endPoint x: 606, endPoint y: 162, distance: 141.4
click at [606, 162] on div "count ( distinct "modmed_api_csaok" . "appointments" . "id" ) AS "appointments"" at bounding box center [557, 164] width 329 height 10
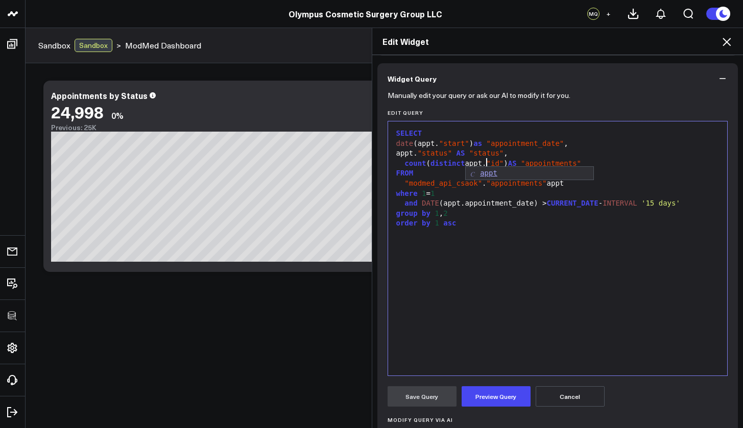
click at [601, 269] on div "SELECT date (appt. "start" ) as "appointment_date" , appt. "status" AS "status"…" at bounding box center [557, 249] width 329 height 244
click at [496, 395] on button "Preview Query" at bounding box center [495, 396] width 69 height 20
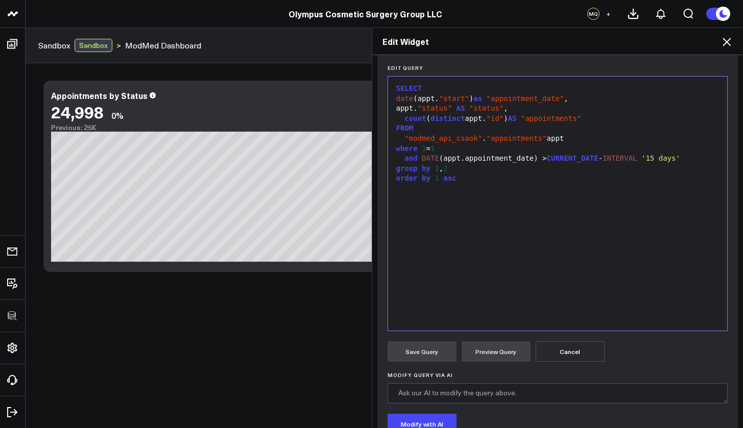
scroll to position [86, 0]
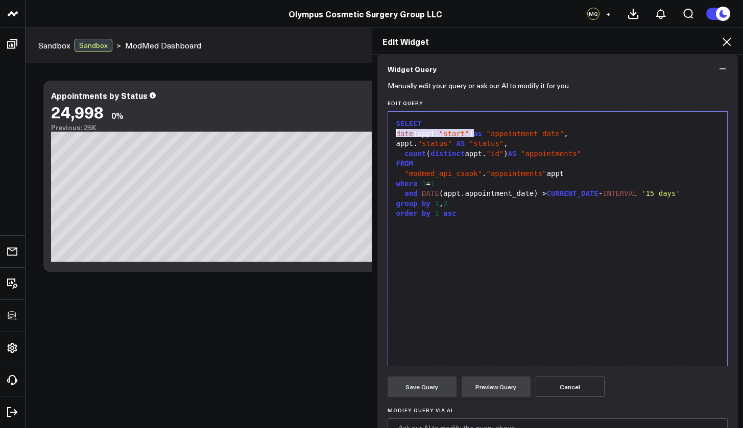
drag, startPoint x: 469, startPoint y: 133, endPoint x: 394, endPoint y: 132, distance: 75.6
click at [394, 132] on div "date (appt. "start" ) as "appointment_date" ," at bounding box center [557, 134] width 329 height 10
drag, startPoint x: 535, startPoint y: 190, endPoint x: 419, endPoint y: 192, distance: 115.9
click at [419, 192] on div "and DATE (appt.appointment_date) > CURRENT_DATE - INTERVAL '15 days'" at bounding box center [557, 194] width 329 height 10
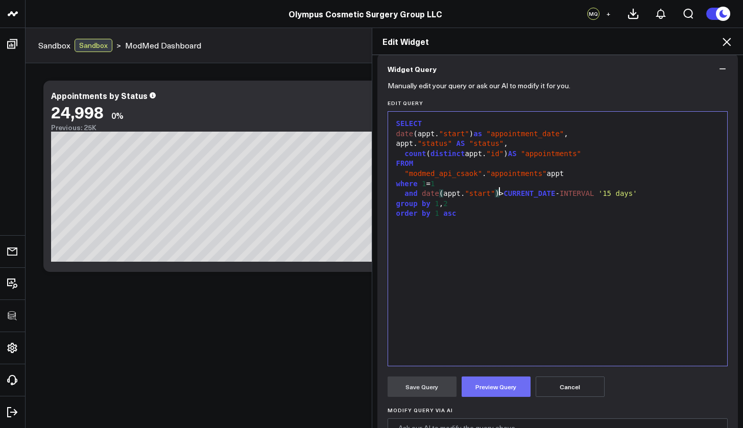
click at [502, 388] on button "Preview Query" at bounding box center [495, 387] width 69 height 20
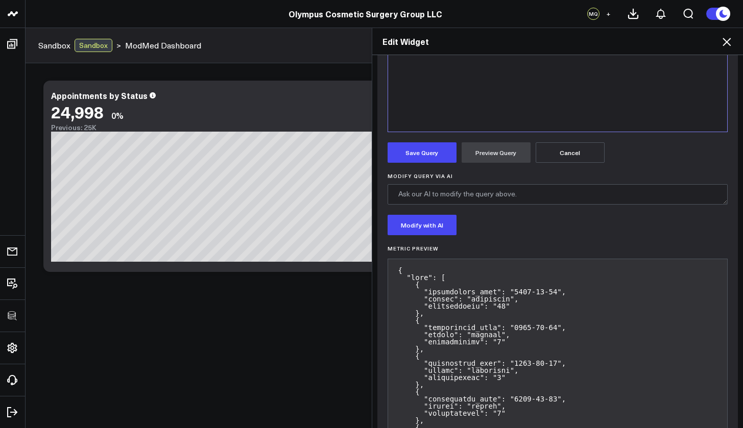
scroll to position [406, 0]
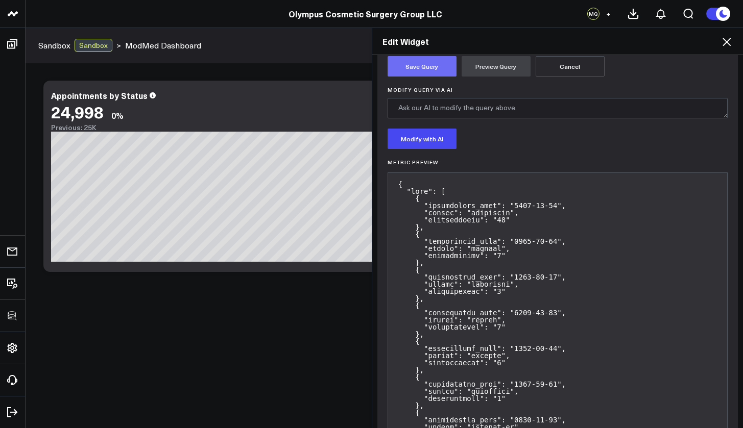
click at [434, 68] on button "Save Query" at bounding box center [421, 66] width 69 height 20
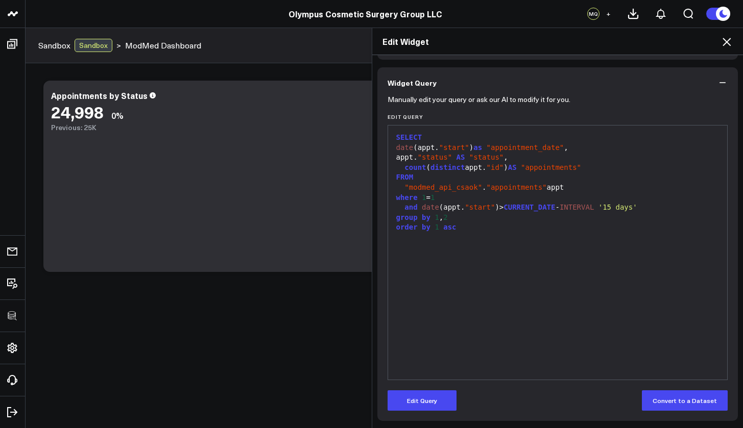
scroll to position [72, 0]
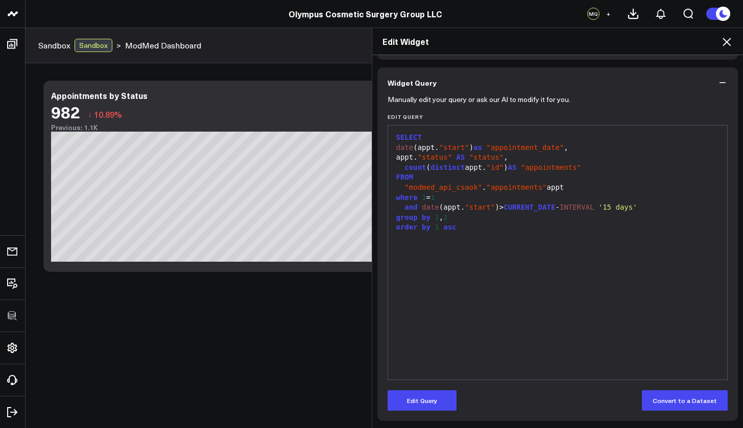
click at [727, 42] on icon at bounding box center [726, 42] width 8 height 8
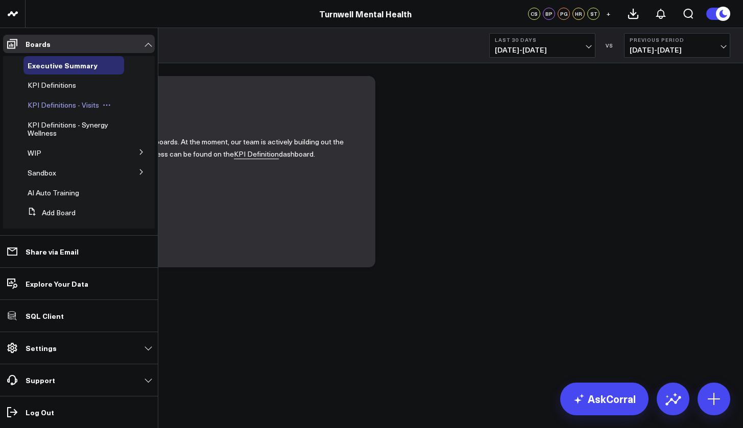
click at [76, 105] on span "KPI Definitions - Visits" at bounding box center [63, 105] width 71 height 10
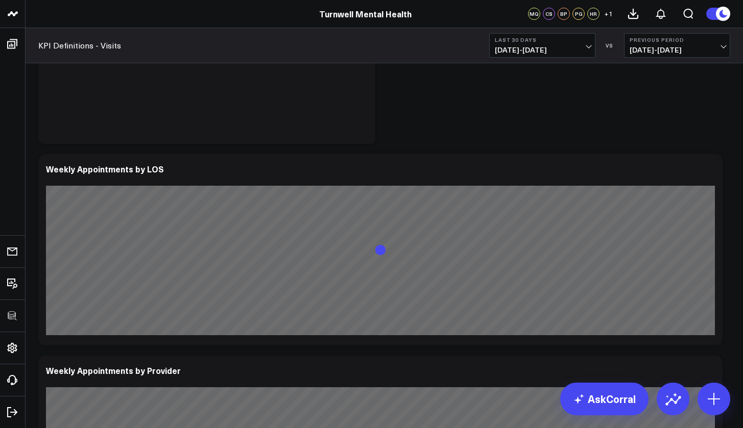
scroll to position [654, 0]
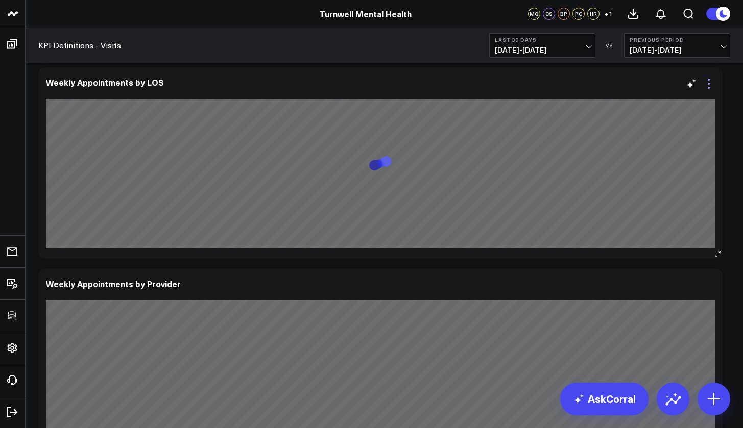
click at [710, 78] on icon at bounding box center [708, 84] width 12 height 12
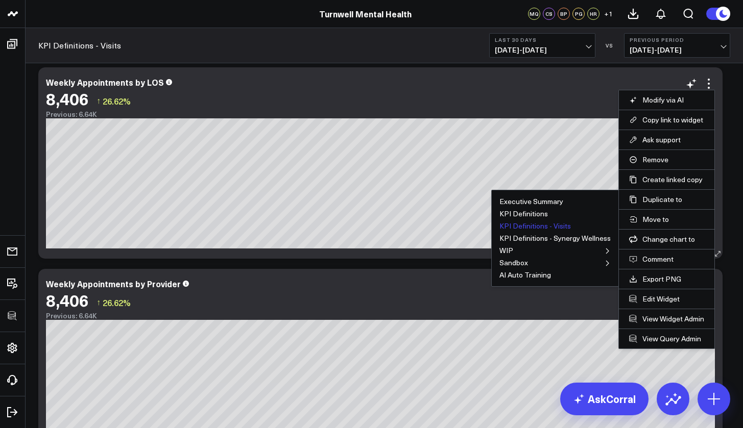
click at [563, 226] on button "KPI Definitions - Visits" at bounding box center [534, 226] width 71 height 7
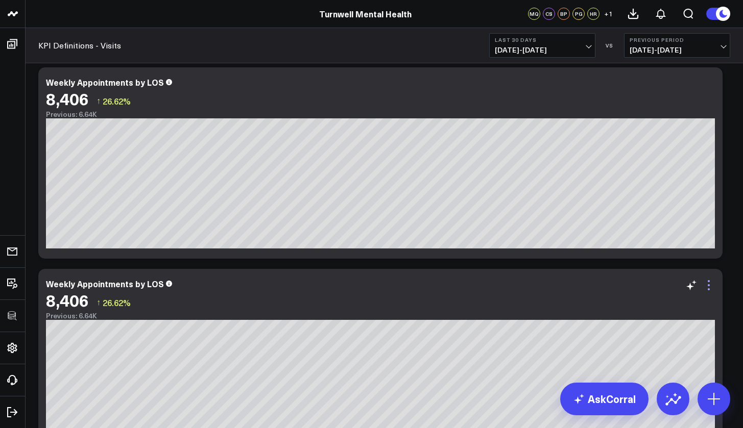
click at [710, 284] on icon at bounding box center [708, 285] width 12 height 12
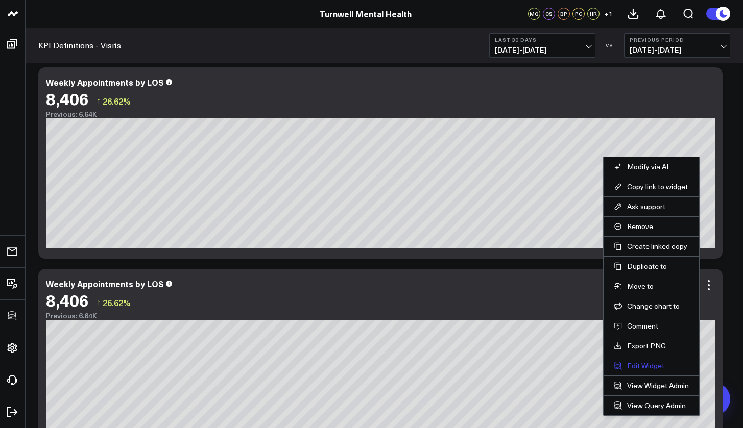
click at [665, 369] on button "Edit Widget" at bounding box center [651, 365] width 75 height 9
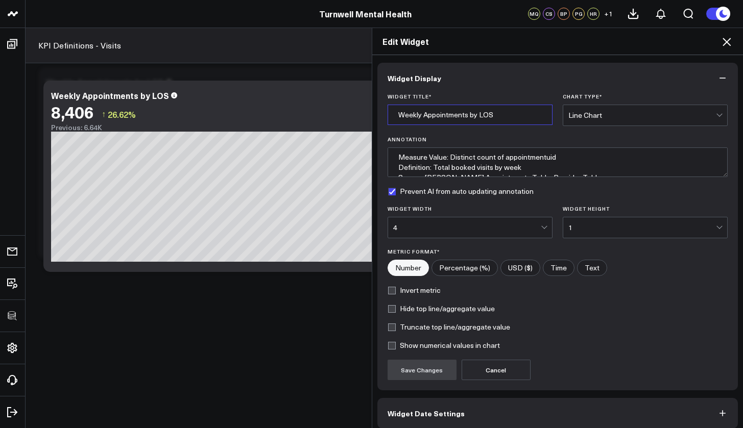
drag, startPoint x: 499, startPoint y: 114, endPoint x: 466, endPoint y: 116, distance: 33.2
click at [466, 116] on input "Weekly Appointments by LOS" at bounding box center [469, 115] width 165 height 20
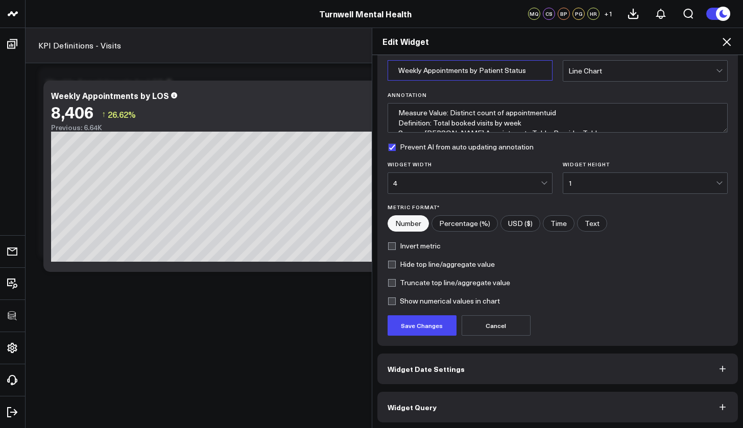
scroll to position [46, 0]
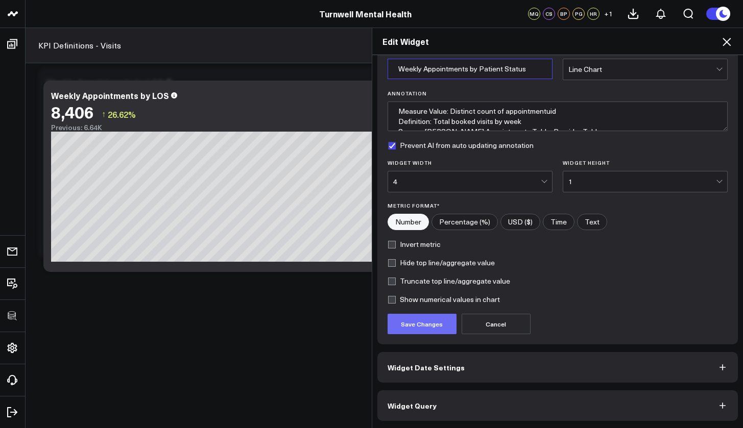
type input "Weekly Appointments by Patient Status"
click at [429, 327] on button "Save Changes" at bounding box center [421, 324] width 69 height 20
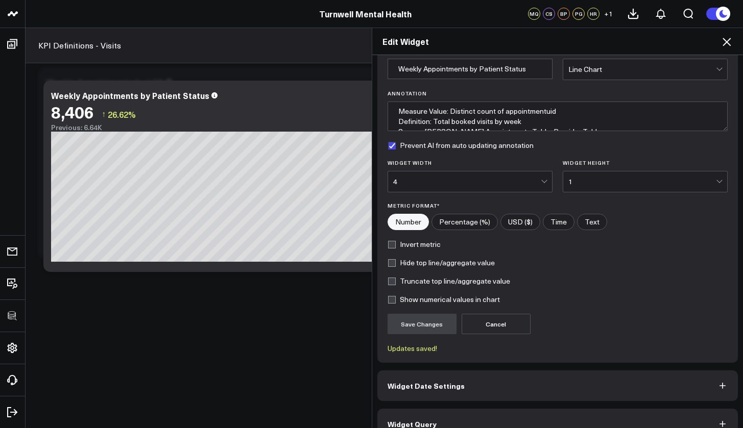
scroll to position [64, 0]
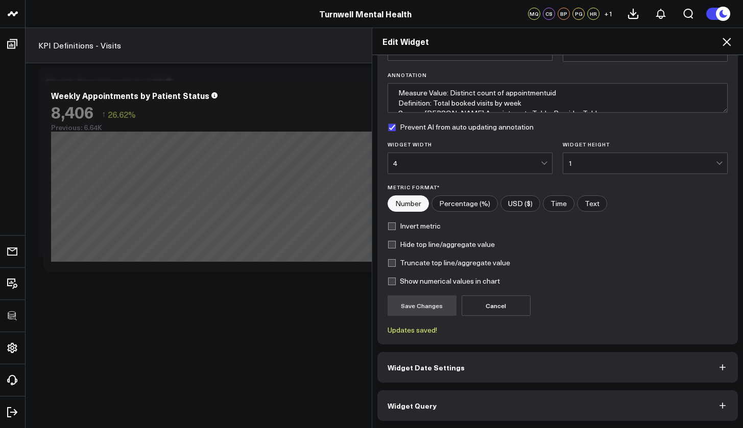
click at [480, 396] on button "Widget Query" at bounding box center [557, 406] width 361 height 31
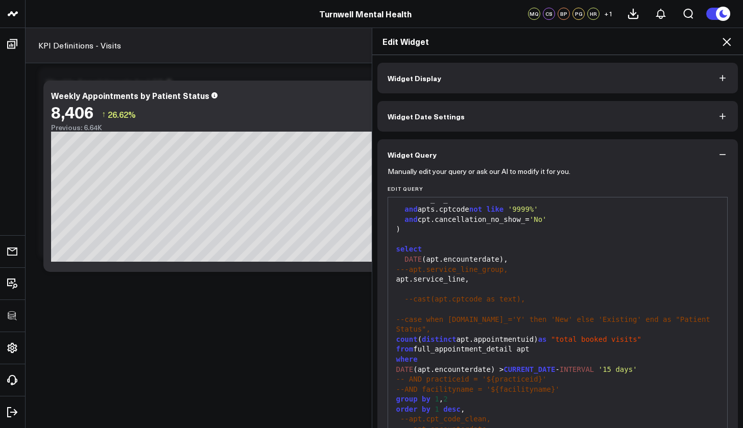
scroll to position [72, 0]
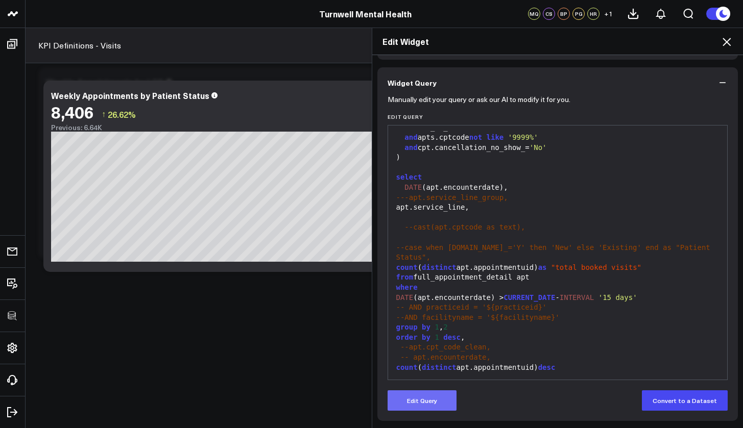
click at [450, 400] on button "Edit Query" at bounding box center [421, 401] width 69 height 20
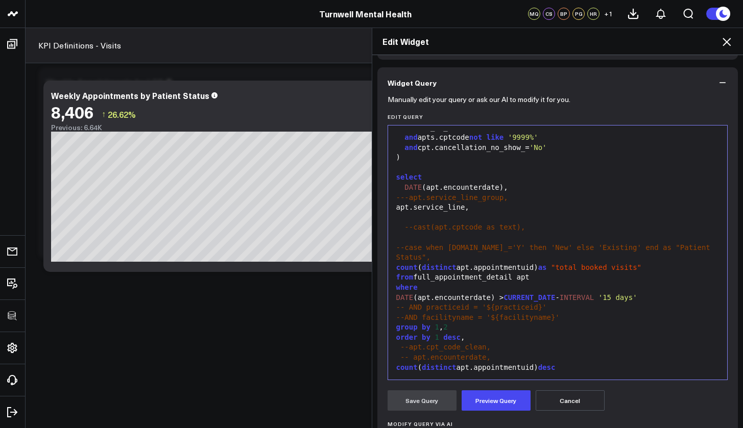
click at [396, 213] on div "apt.service_line," at bounding box center [557, 208] width 329 height 10
click at [491, 212] on div "-- apt.service_line," at bounding box center [557, 208] width 329 height 10
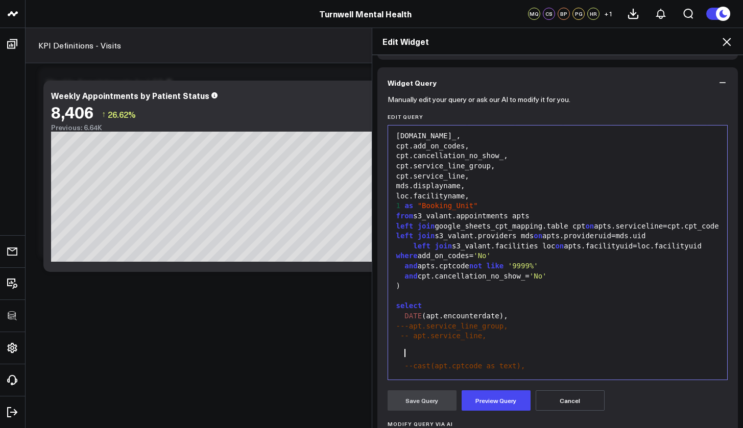
scroll to position [178, 0]
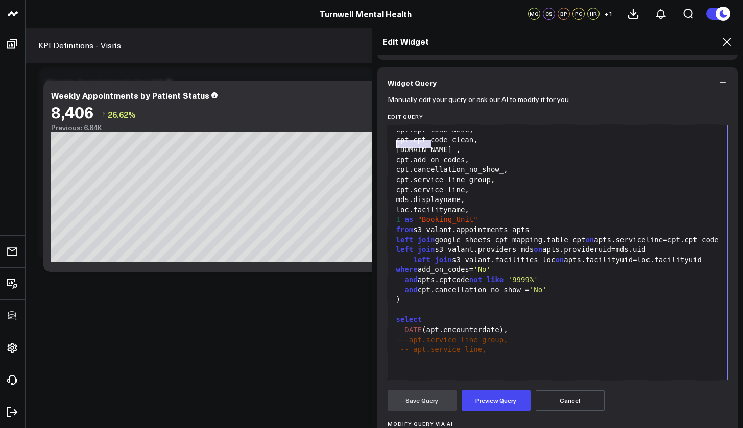
drag, startPoint x: 428, startPoint y: 144, endPoint x: 393, endPoint y: 145, distance: 35.2
click at [393, 145] on div "cpt.new_," at bounding box center [557, 150] width 329 height 10
copy div "cpt.new_"
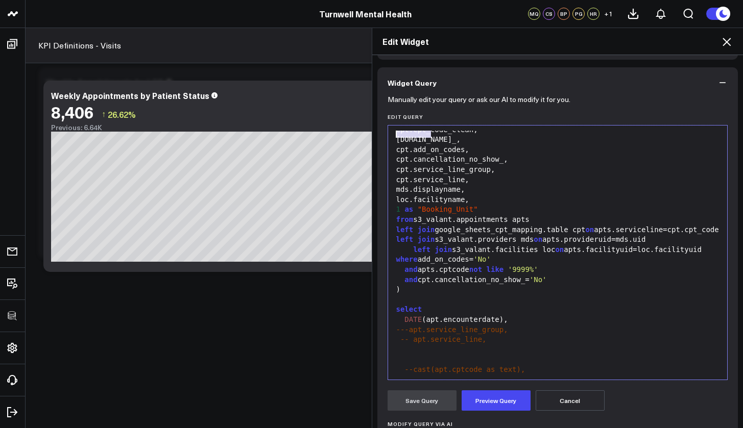
click at [416, 355] on div at bounding box center [557, 350] width 329 height 10
click at [405, 355] on div "cpt.new_" at bounding box center [557, 350] width 329 height 10
click at [489, 365] on div at bounding box center [557, 360] width 329 height 10
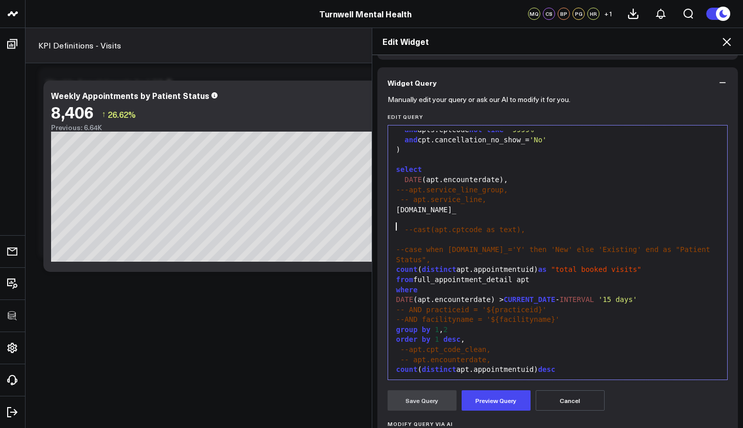
click at [450, 215] on div "apt.new_" at bounding box center [557, 210] width 329 height 10
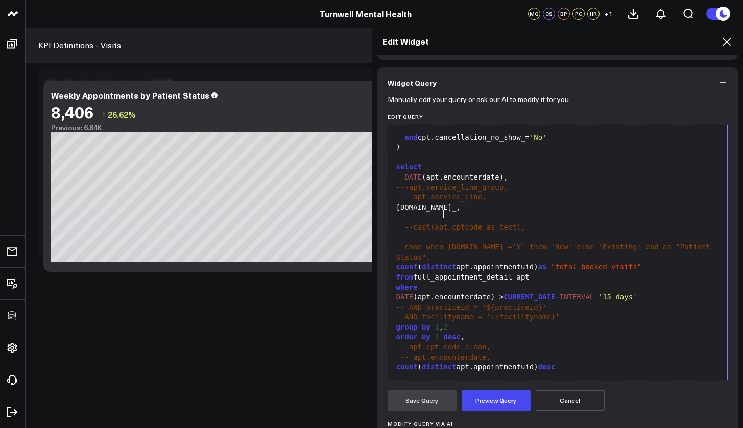
scroll to position [120, 0]
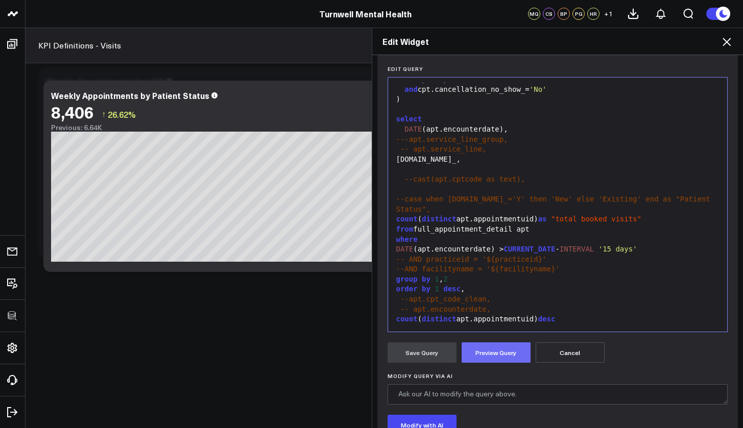
click at [480, 355] on button "Preview Query" at bounding box center [495, 353] width 69 height 20
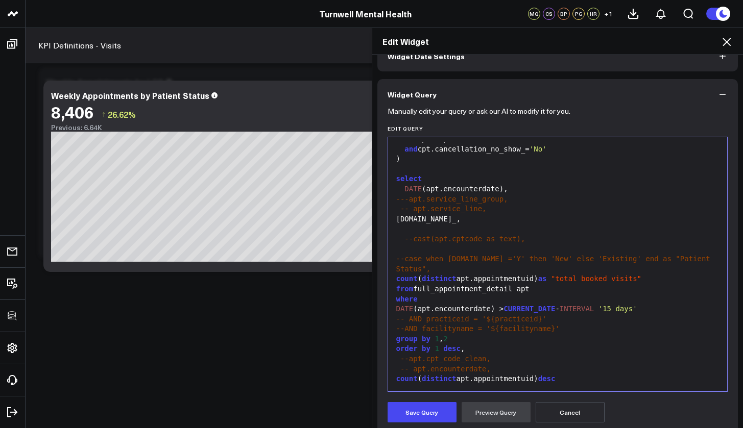
scroll to position [126, 0]
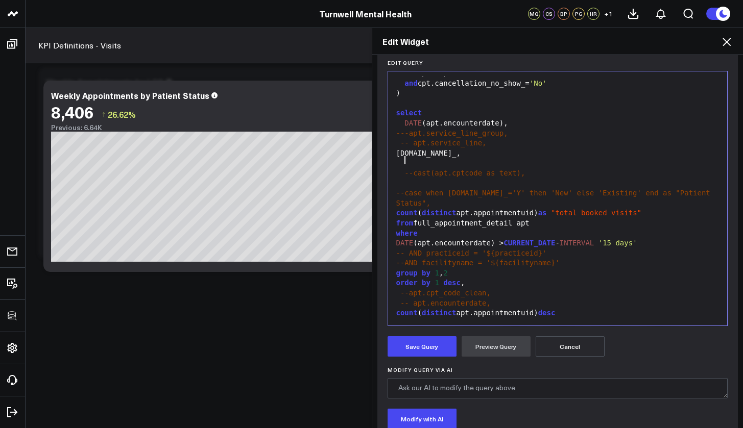
click at [401, 158] on div "apt.new_," at bounding box center [557, 154] width 329 height 10
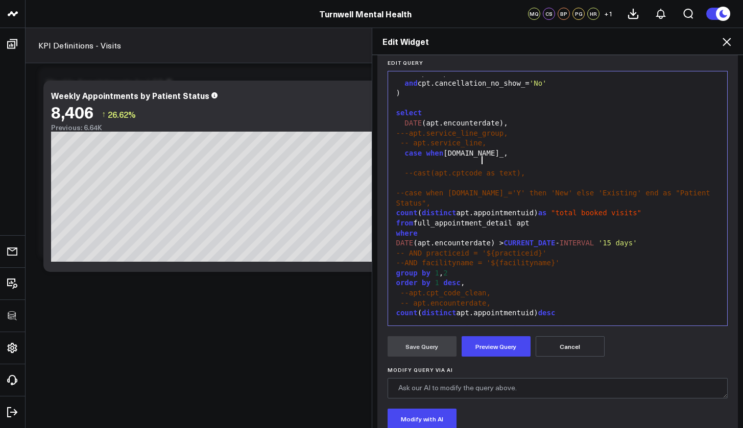
click at [479, 159] on div "case when apt.new_," at bounding box center [557, 154] width 329 height 10
click at [511, 350] on button "Preview Query" at bounding box center [495, 346] width 69 height 20
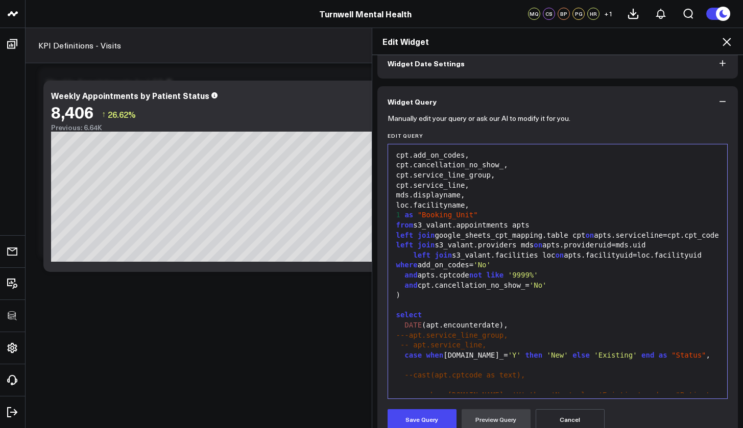
scroll to position [292, 0]
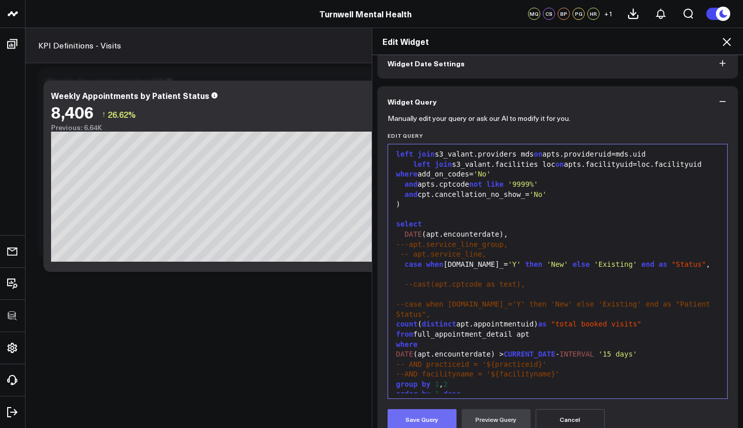
click at [431, 423] on button "Save Query" at bounding box center [421, 419] width 69 height 20
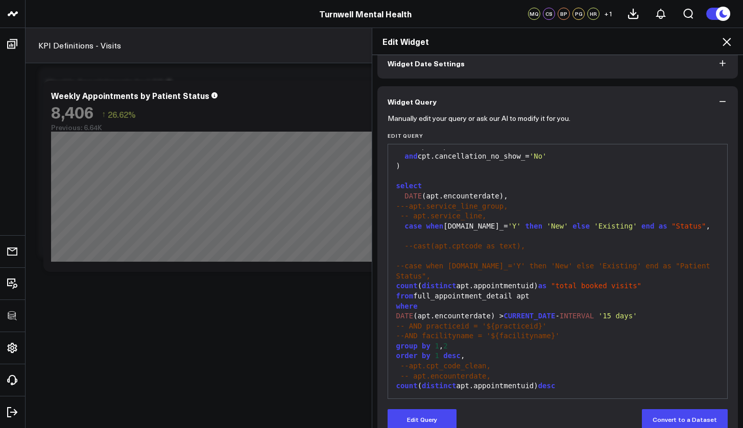
scroll to position [72, 0]
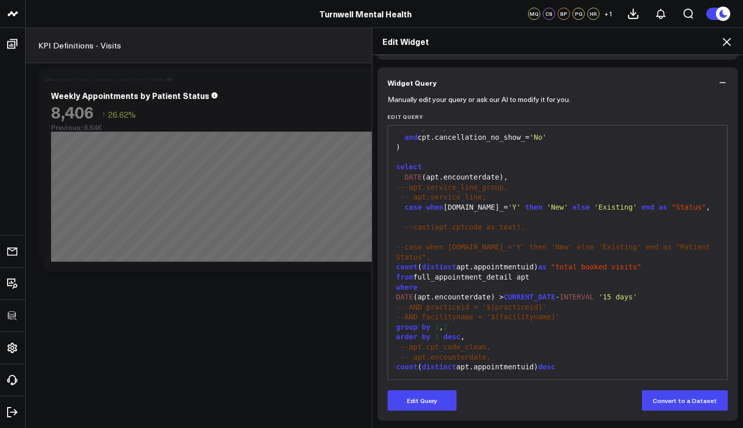
click at [727, 43] on icon at bounding box center [726, 42] width 8 height 8
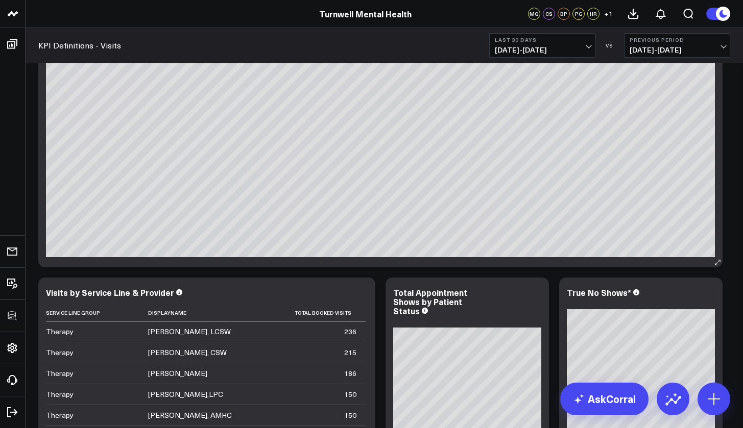
scroll to position [89, 0]
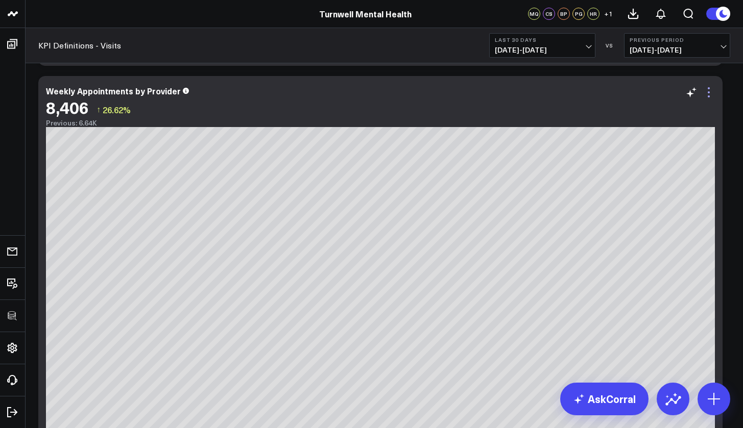
click at [710, 95] on icon at bounding box center [708, 92] width 12 height 12
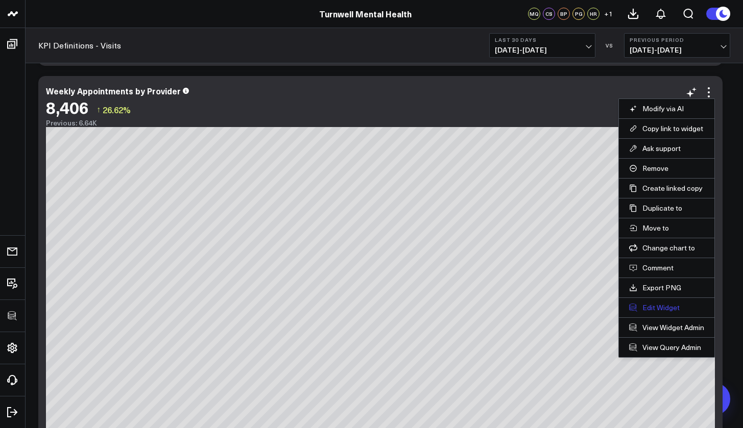
click at [655, 308] on button "Edit Widget" at bounding box center [666, 307] width 75 height 9
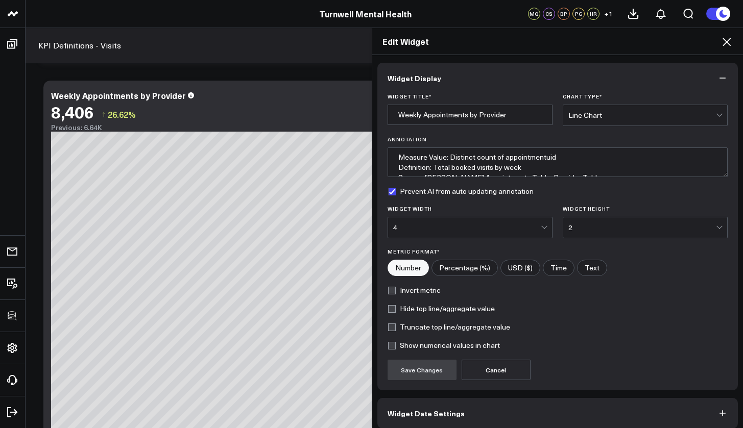
scroll to position [46, 0]
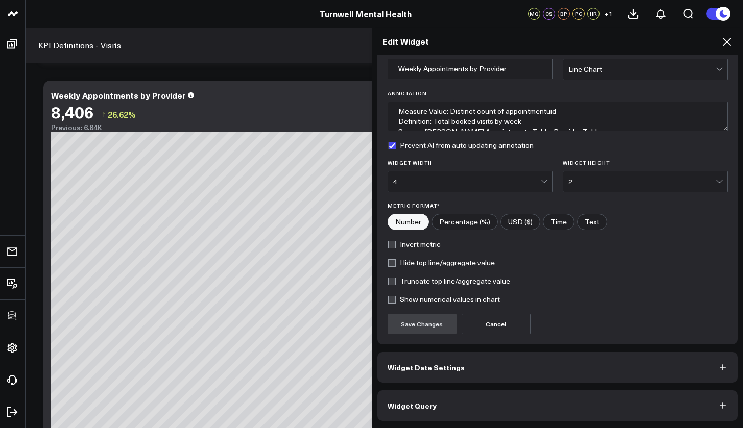
click at [538, 403] on button "Widget Query" at bounding box center [557, 406] width 361 height 31
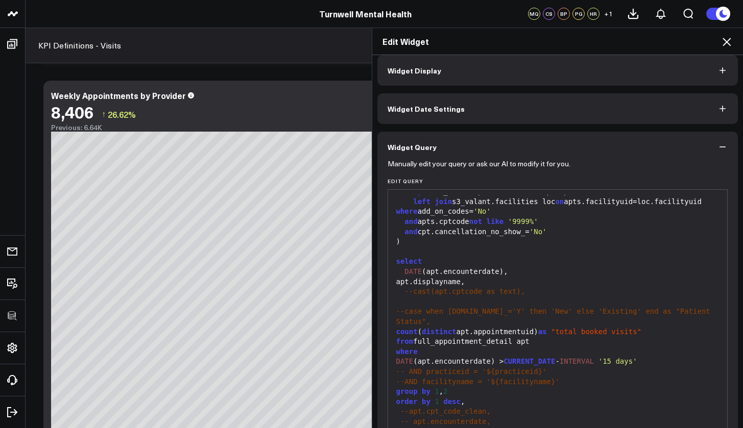
scroll to position [72, 0]
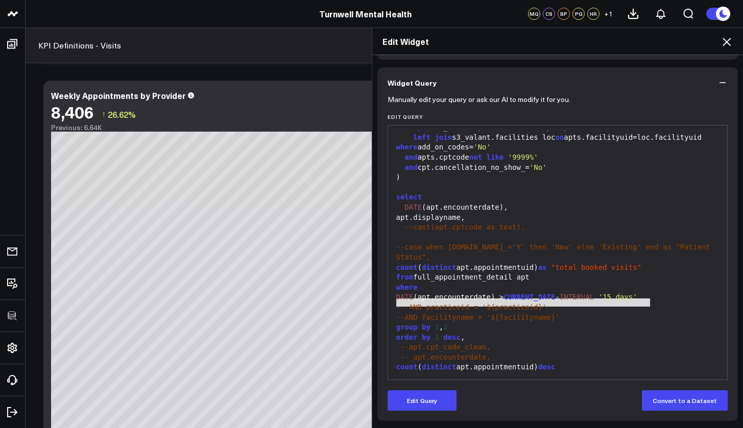
drag, startPoint x: 654, startPoint y: 298, endPoint x: 391, endPoint y: 300, distance: 262.9
click at [393, 300] on div "DATE (apt.encounterdate) > CURRENT_DATE - INTERVAL '15 days'" at bounding box center [557, 297] width 329 height 10
copy div "DATE (apt.encounterdate) > CURRENT_DATE - INTERVAL '15 days'"
